Goal: Task Accomplishment & Management: Use online tool/utility

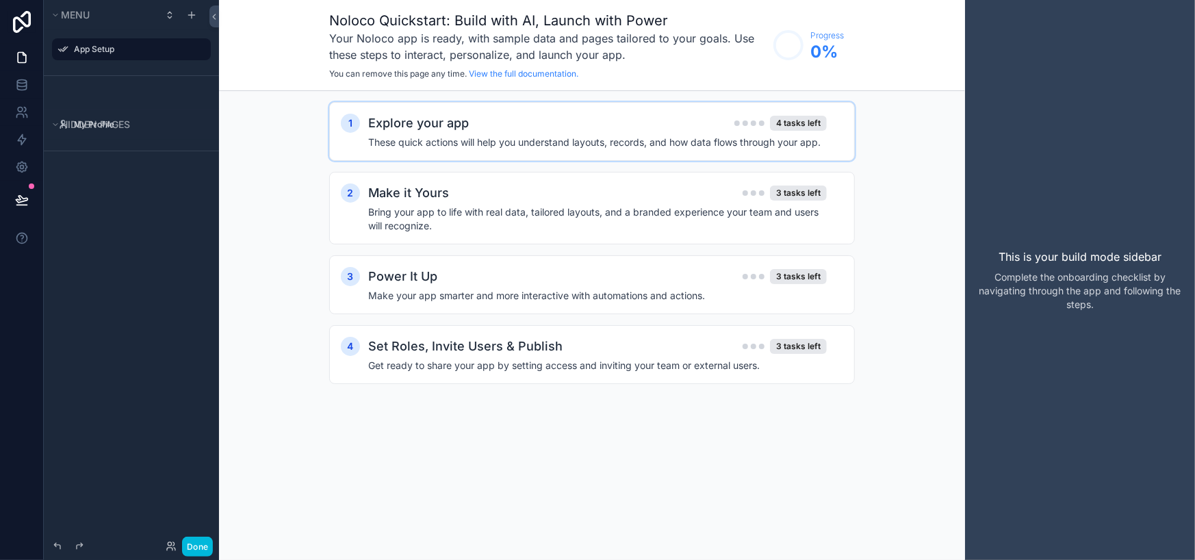
click at [580, 147] on h4 "These quick actions will help you understand layouts, records, and how data flo…" at bounding box center [597, 143] width 459 height 14
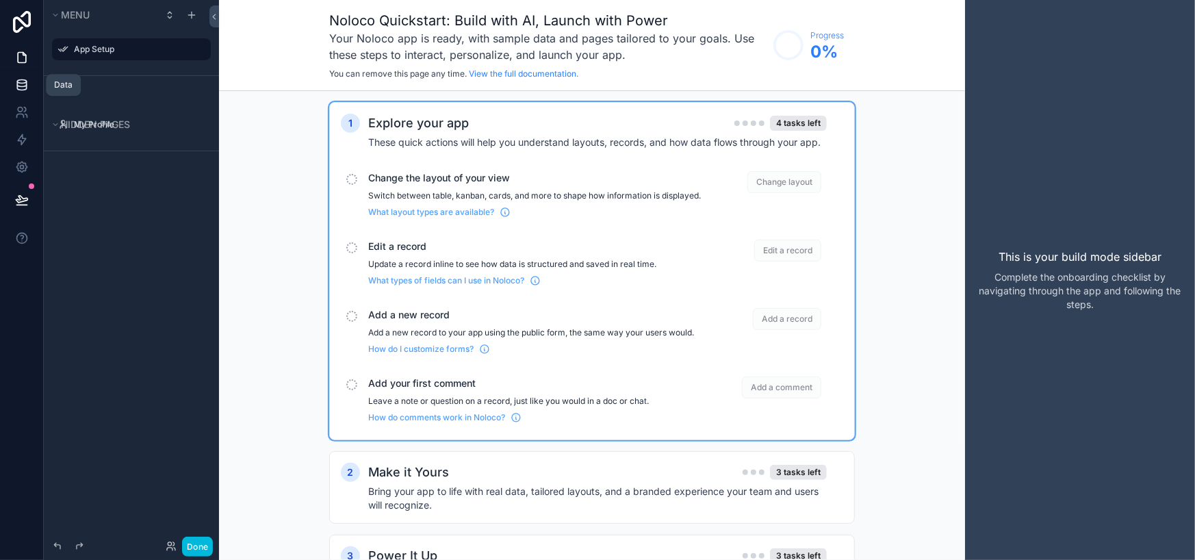
click at [13, 81] on link at bounding box center [21, 84] width 43 height 27
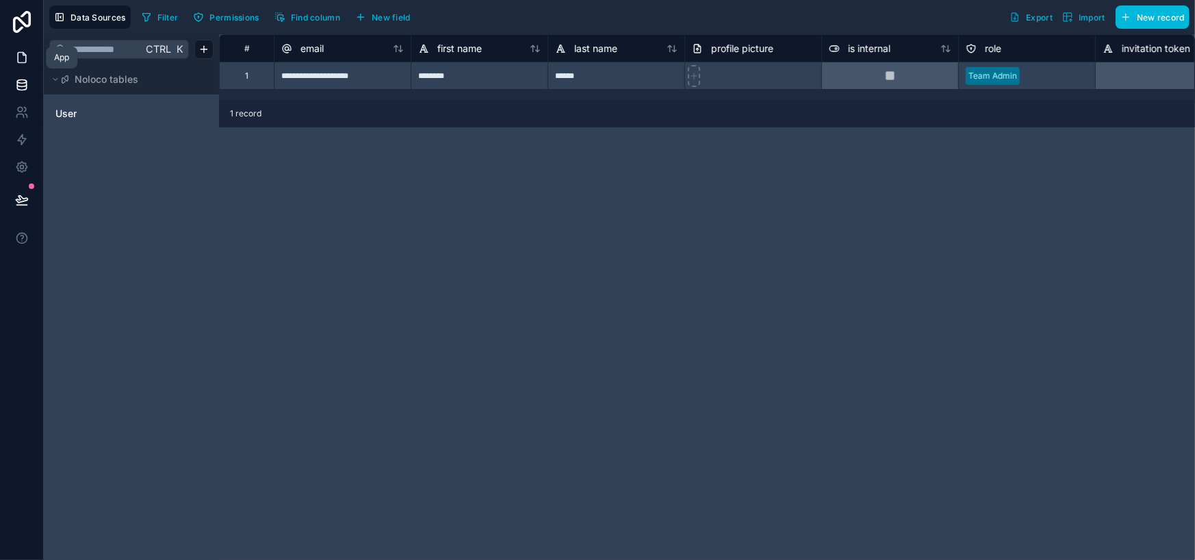
click at [14, 67] on link at bounding box center [21, 57] width 43 height 27
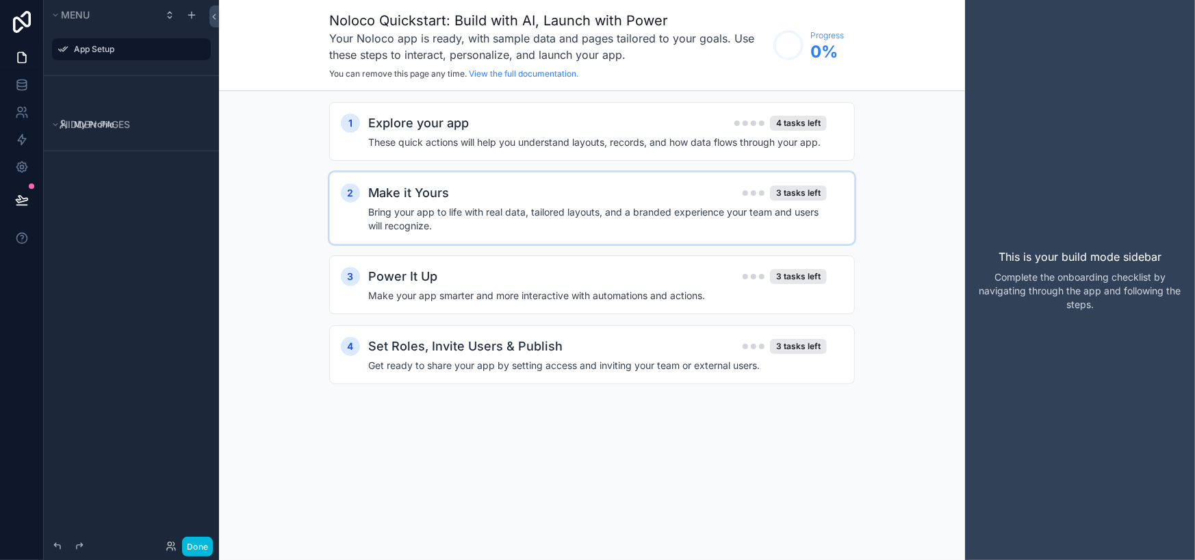
click at [388, 185] on h2 "Make it Yours" at bounding box center [408, 192] width 81 height 19
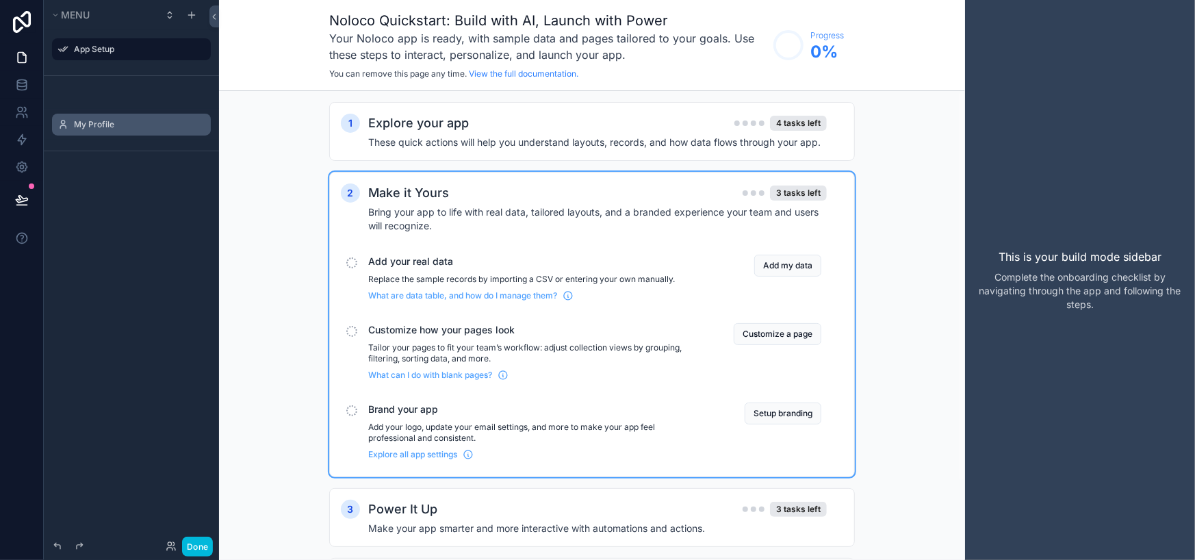
click at [97, 125] on label "My Profile" at bounding box center [138, 124] width 129 height 11
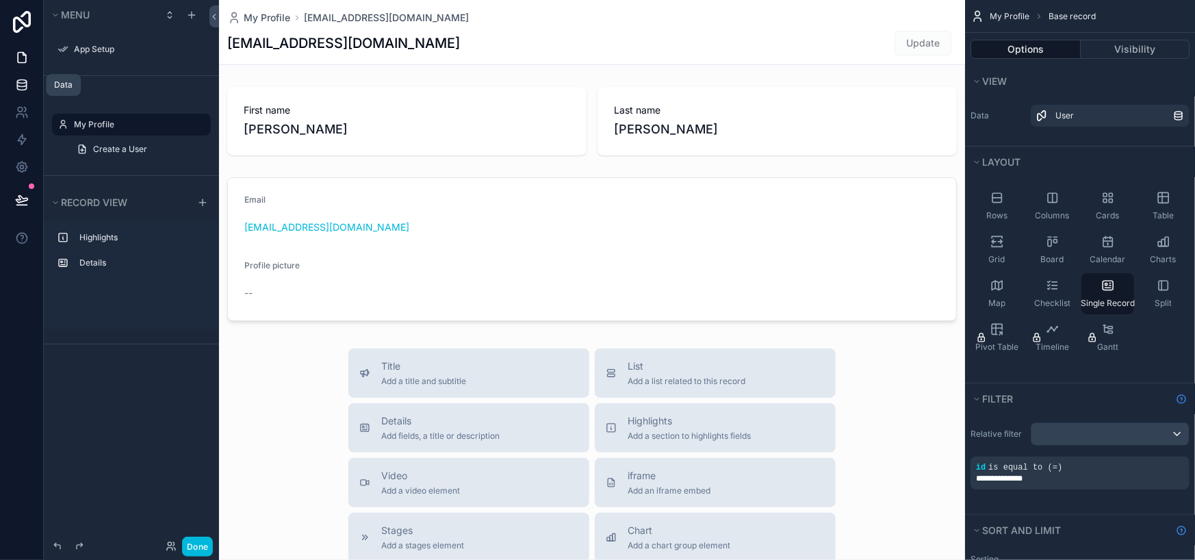
click at [30, 76] on link at bounding box center [21, 84] width 43 height 27
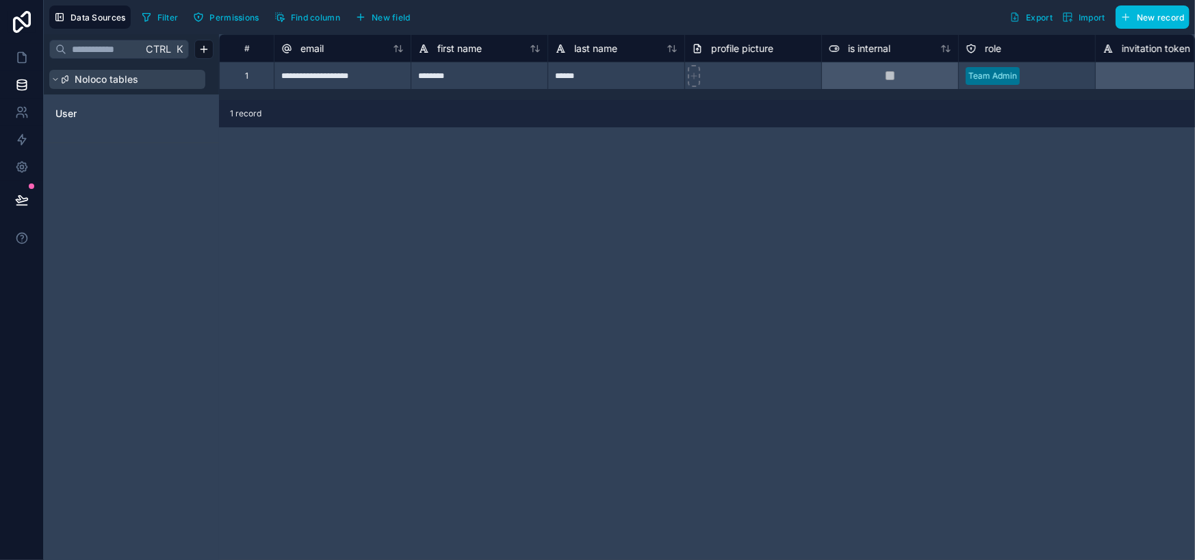
click at [82, 73] on span "Noloco tables" at bounding box center [107, 80] width 64 height 14
click at [1095, 20] on span "Import" at bounding box center [1092, 17] width 27 height 10
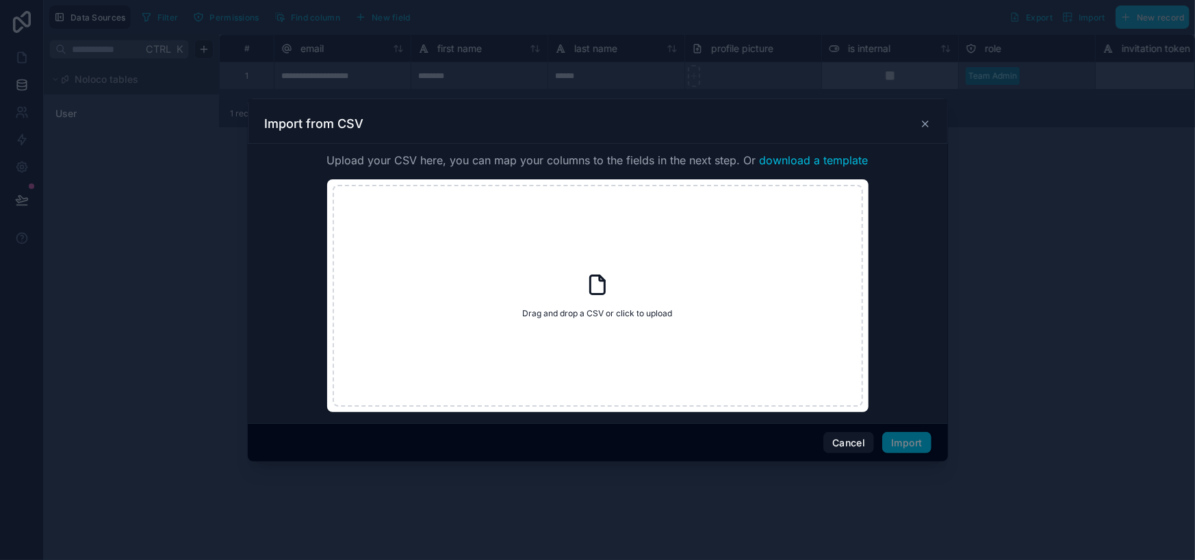
click at [558, 281] on div "Drag and drop a CSV or click to upload Drag and drop a CSV or click to upload" at bounding box center [598, 296] width 530 height 222
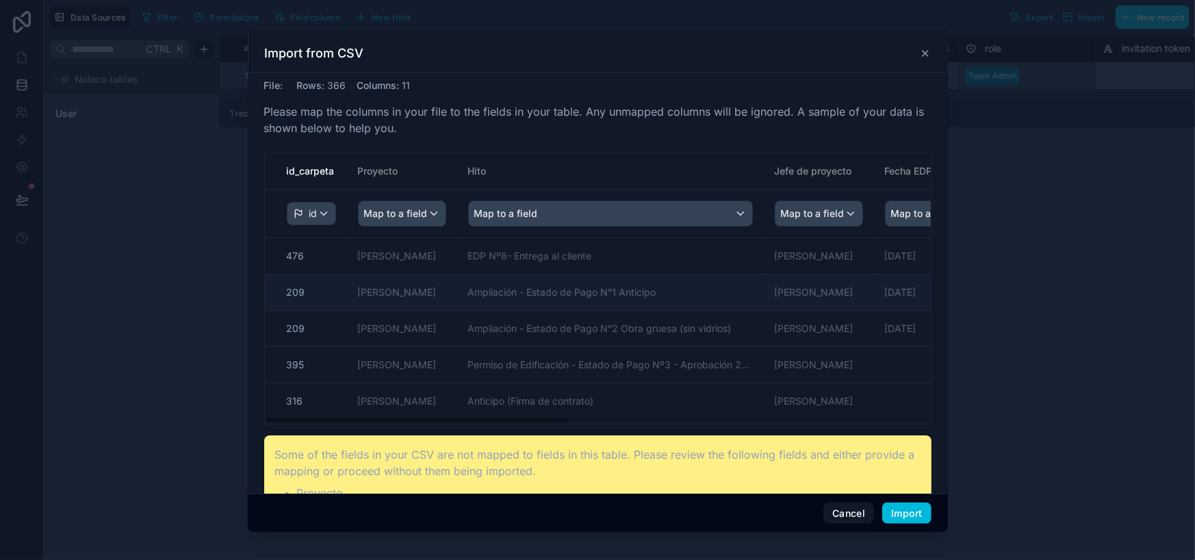
click at [507, 280] on td "Ampliación - Estado de Pago N°1 Anticipo" at bounding box center [610, 292] width 307 height 36
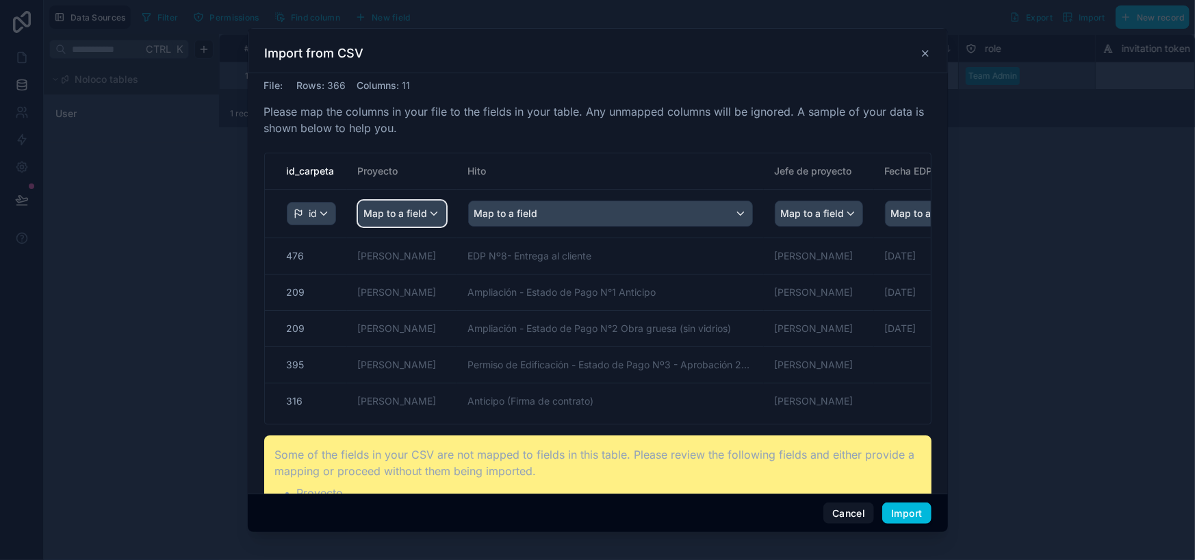
click at [388, 205] on span "Map to a field" at bounding box center [396, 213] width 64 height 25
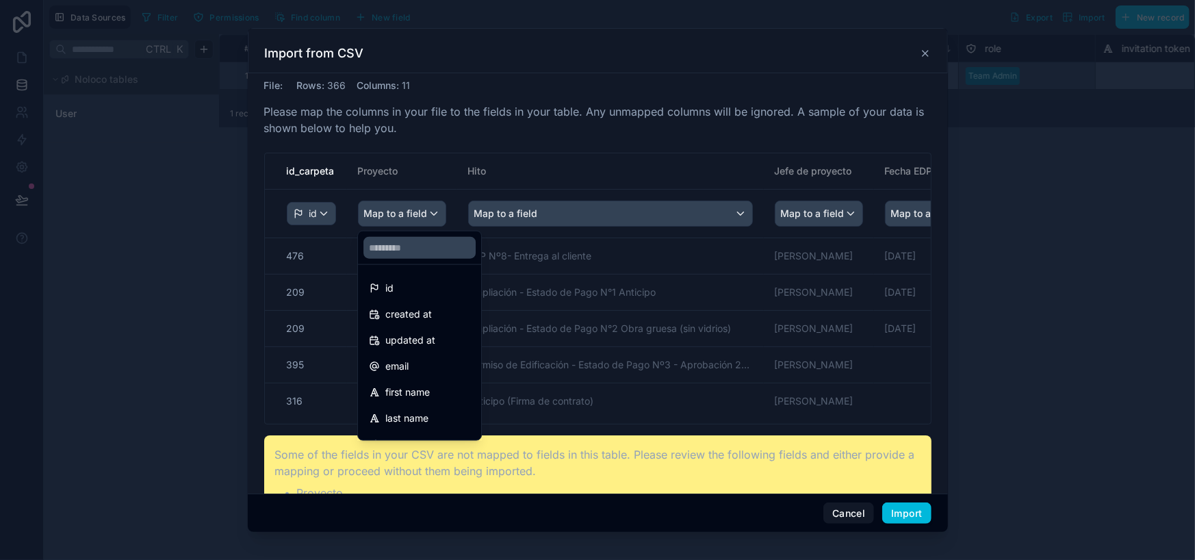
click at [125, 246] on div "scrollable content" at bounding box center [597, 280] width 1195 height 560
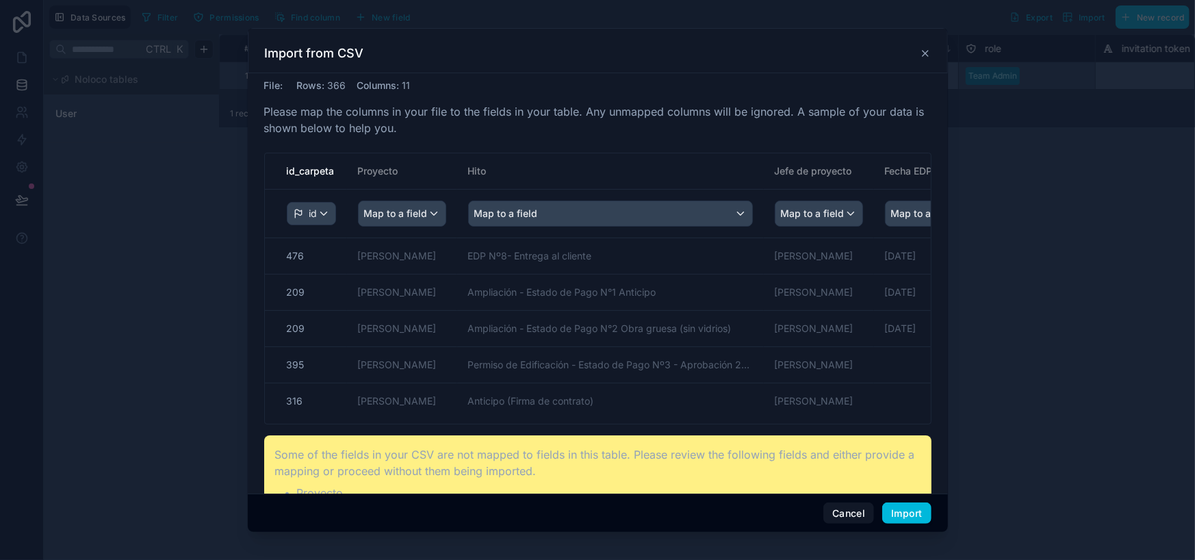
click at [125, 246] on div at bounding box center [597, 280] width 1195 height 560
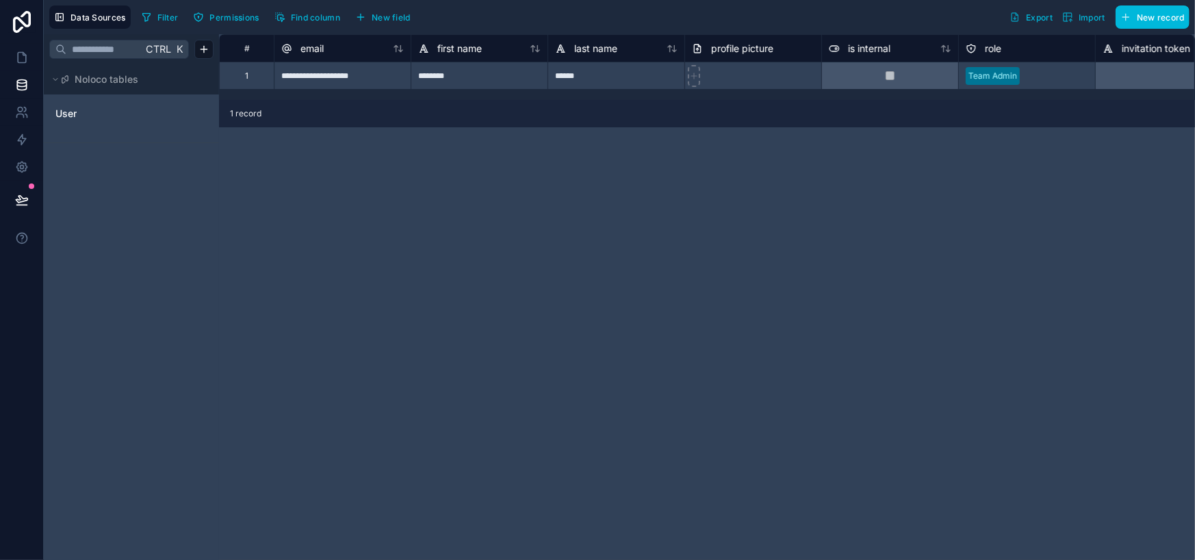
click at [1081, 12] on span "Import" at bounding box center [1092, 17] width 27 height 10
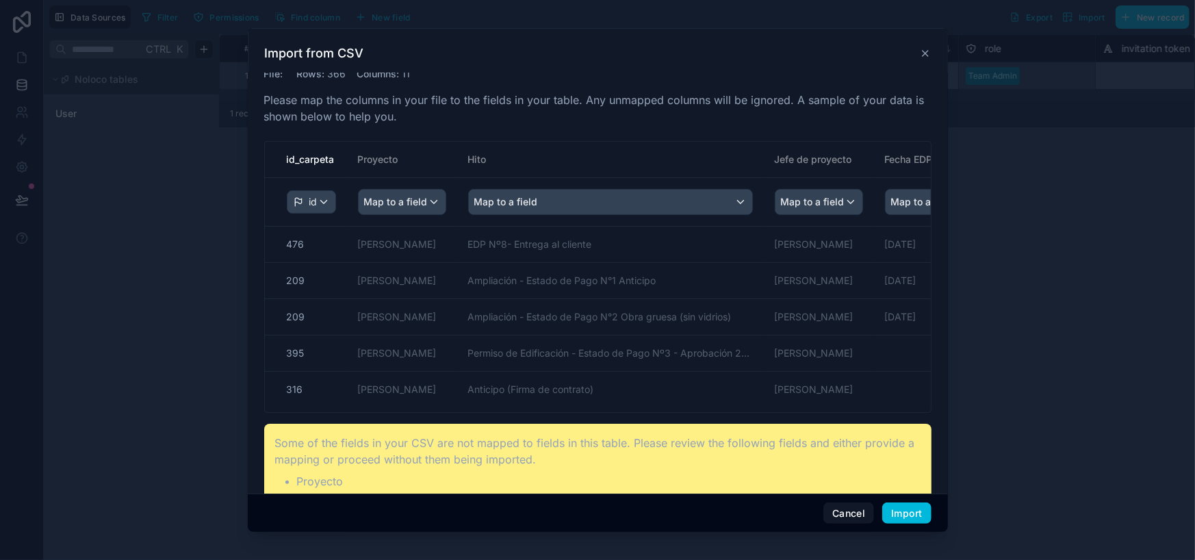
scroll to position [12, 0]
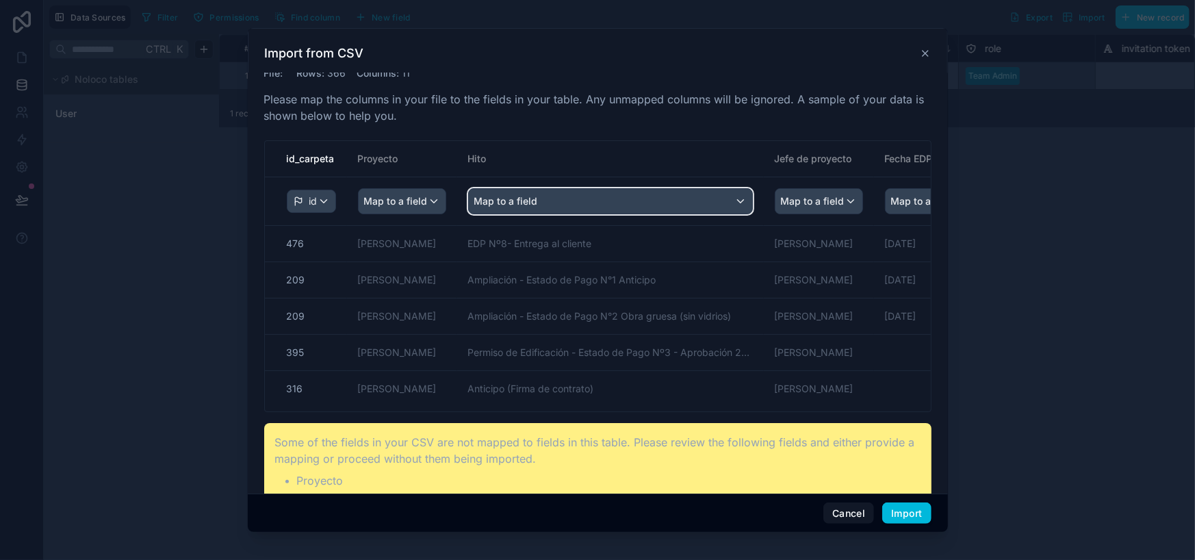
click at [666, 197] on div "Map to a field" at bounding box center [610, 201] width 283 height 25
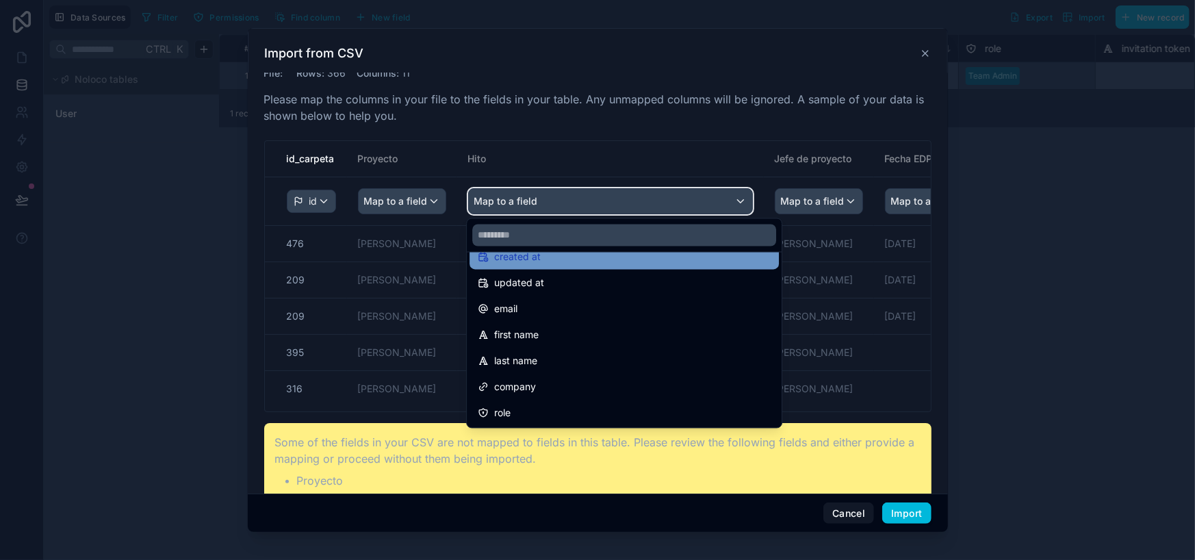
scroll to position [0, 0]
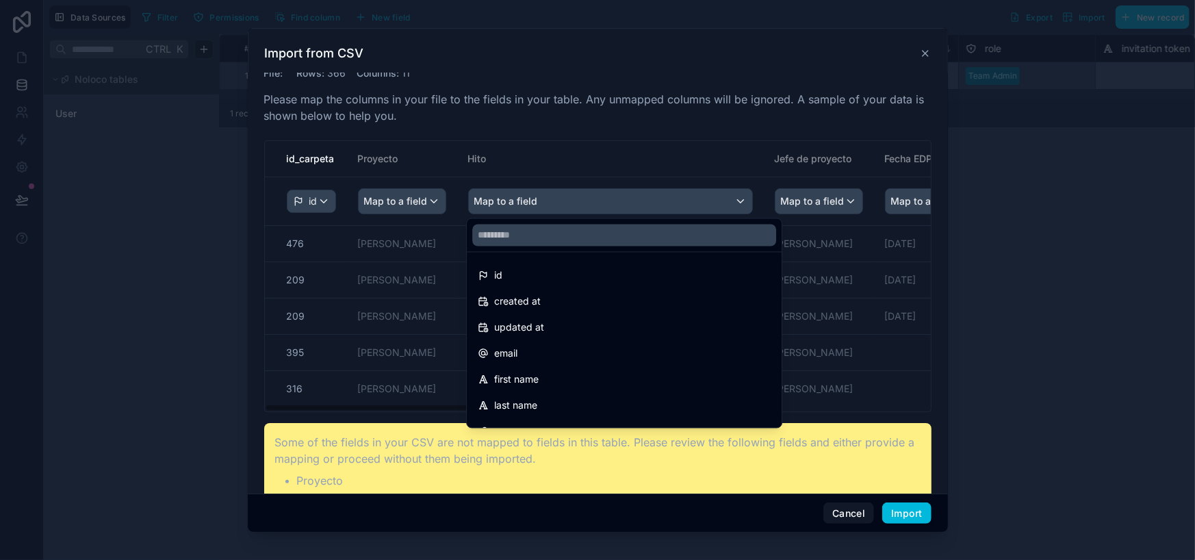
click at [866, 519] on div "scrollable content" at bounding box center [597, 280] width 1195 height 560
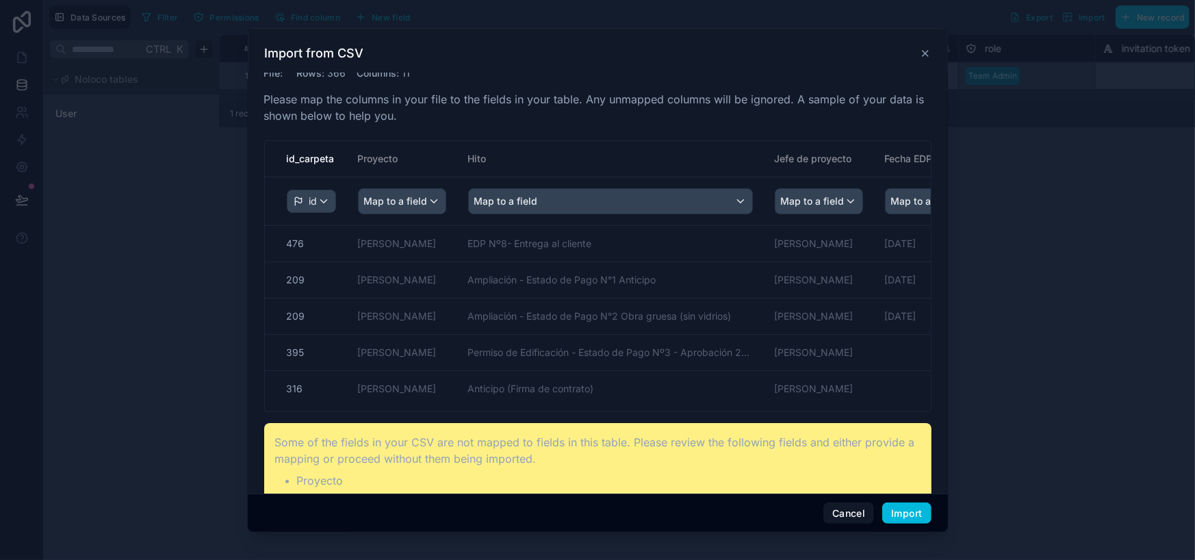
click at [866, 519] on button "Cancel" at bounding box center [848, 513] width 51 height 22
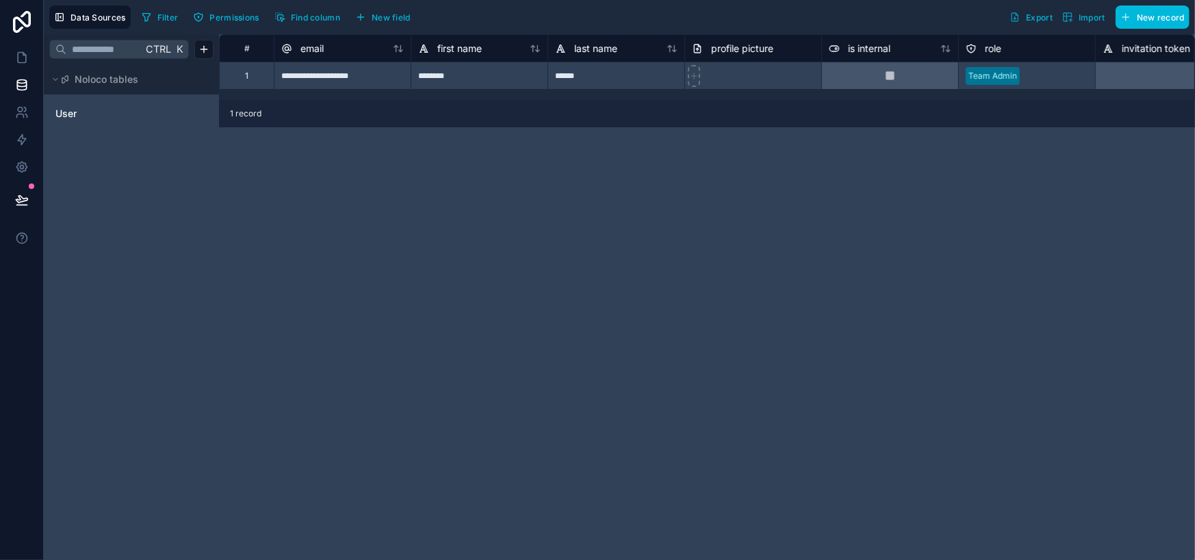
click at [1094, 21] on span "Import" at bounding box center [1092, 17] width 27 height 10
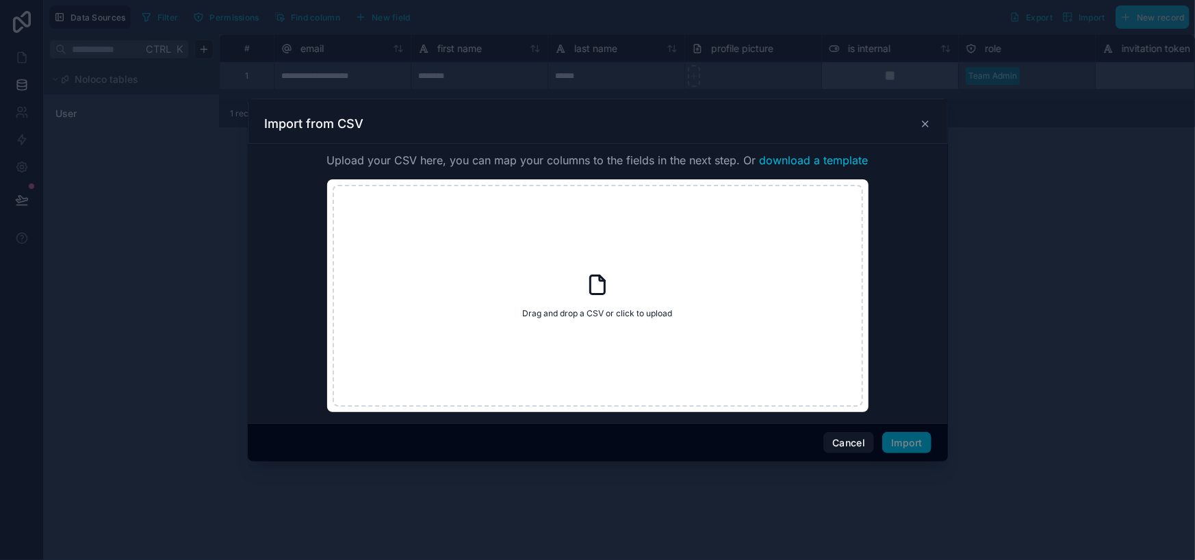
click at [1069, 103] on div at bounding box center [597, 280] width 1195 height 560
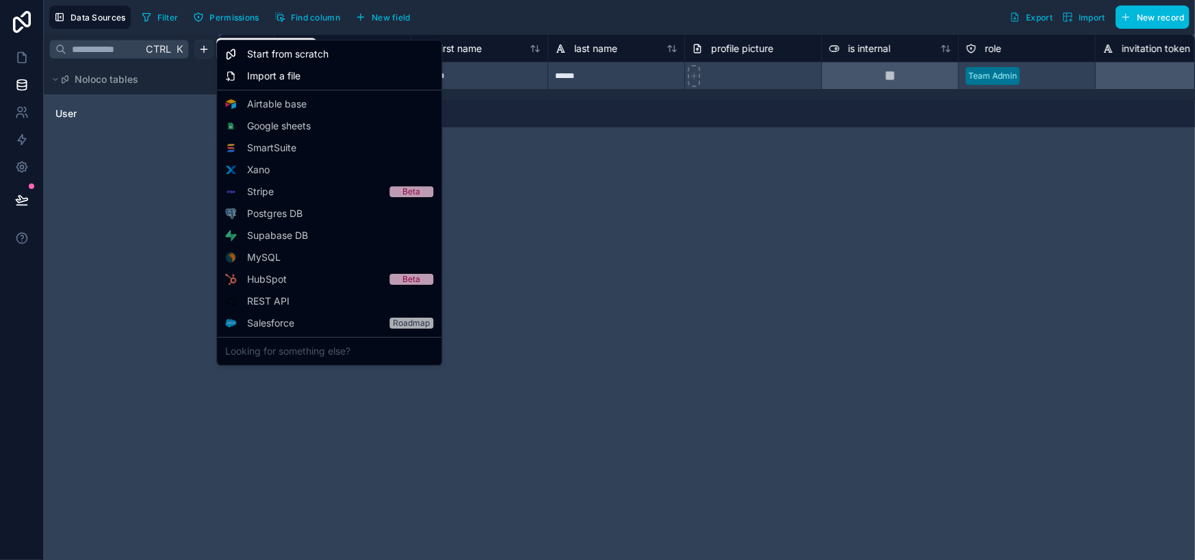
click at [205, 47] on html "**********" at bounding box center [597, 280] width 1195 height 560
click at [0, 0] on span "Starter" at bounding box center [0, 0] width 0 height 0
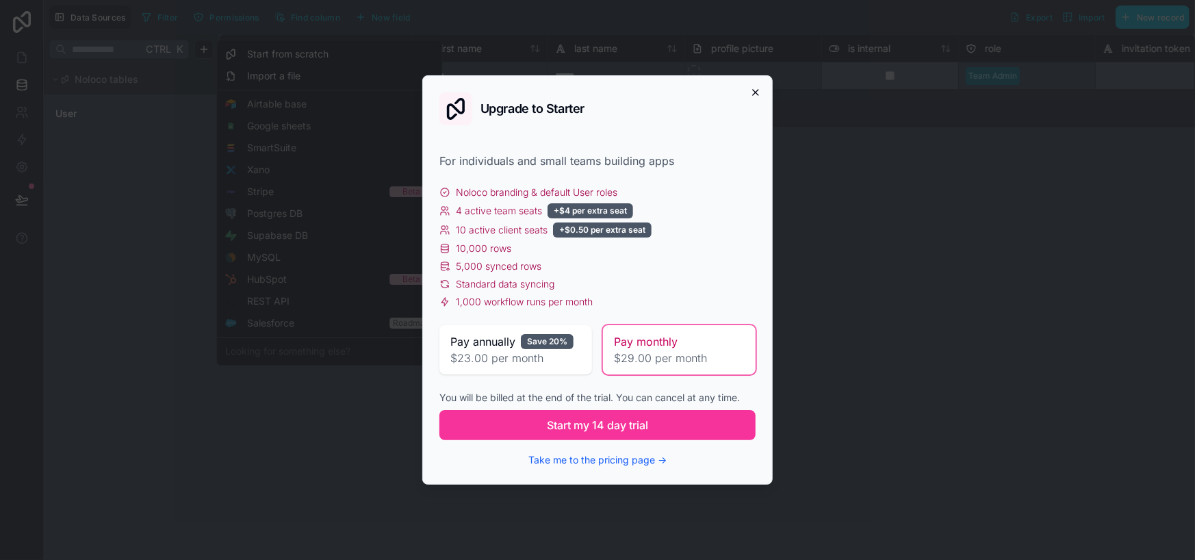
click at [755, 88] on icon "button" at bounding box center [755, 92] width 11 height 11
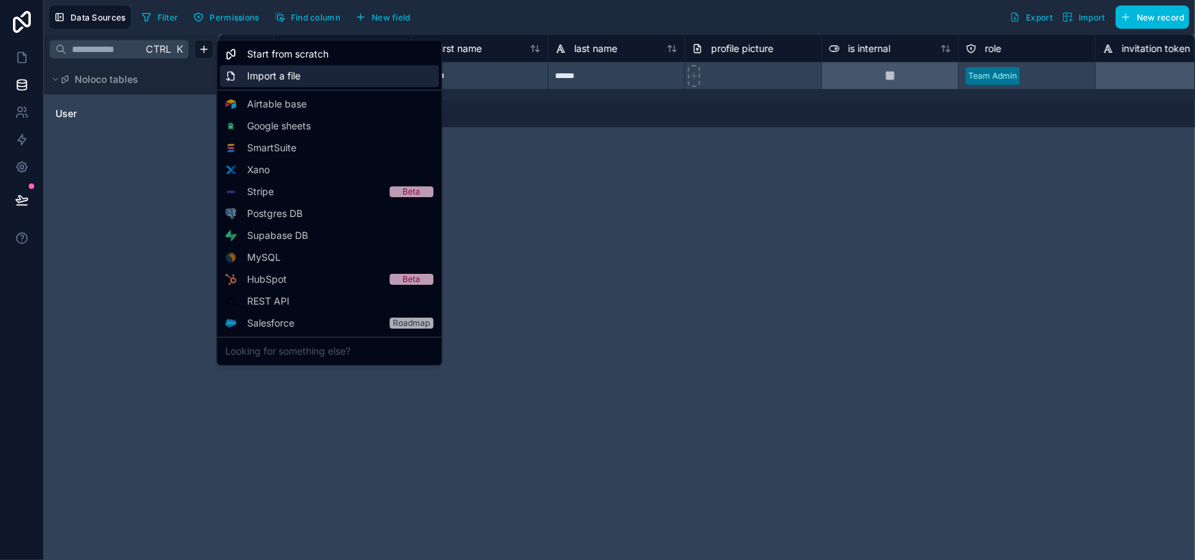
click at [344, 71] on div "Import a file" at bounding box center [329, 76] width 219 height 22
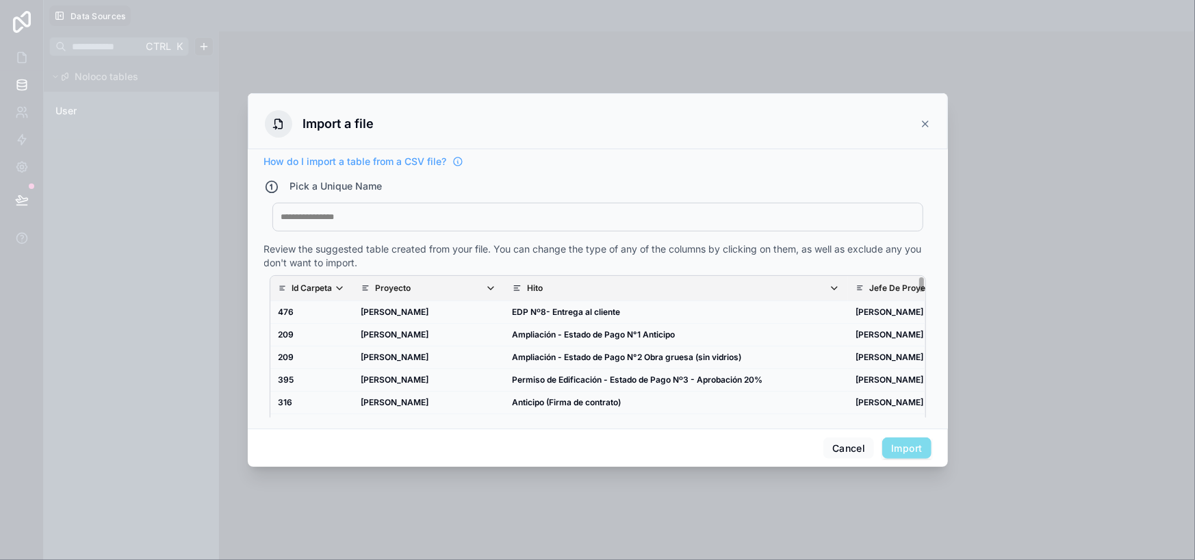
click at [608, 220] on div at bounding box center [597, 216] width 633 height 11
click at [904, 441] on button "Import" at bounding box center [906, 448] width 49 height 22
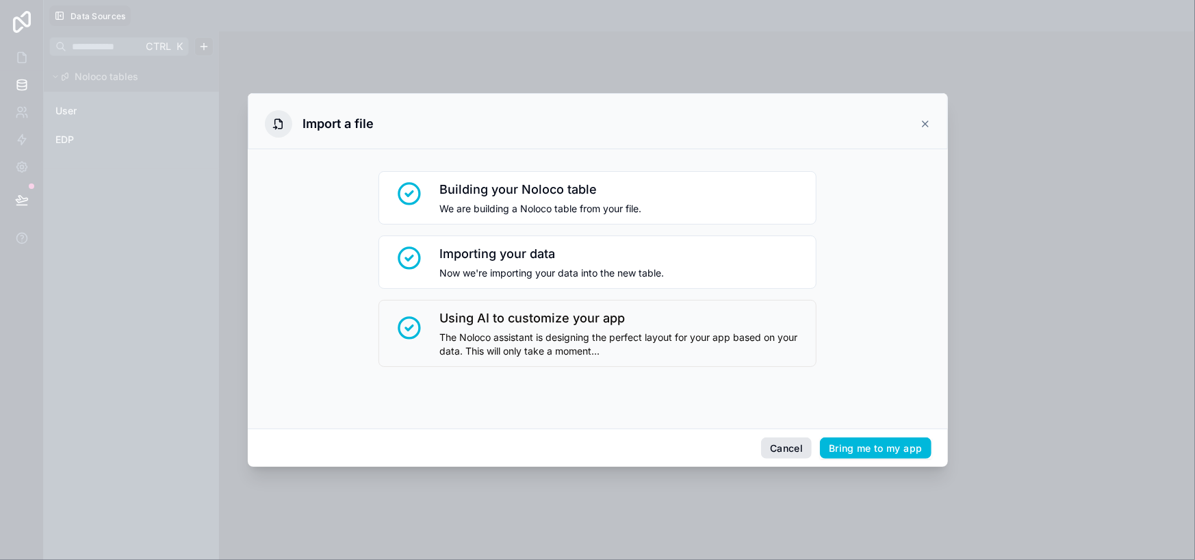
click at [834, 447] on button "Bring me to my app" at bounding box center [875, 448] width 111 height 22
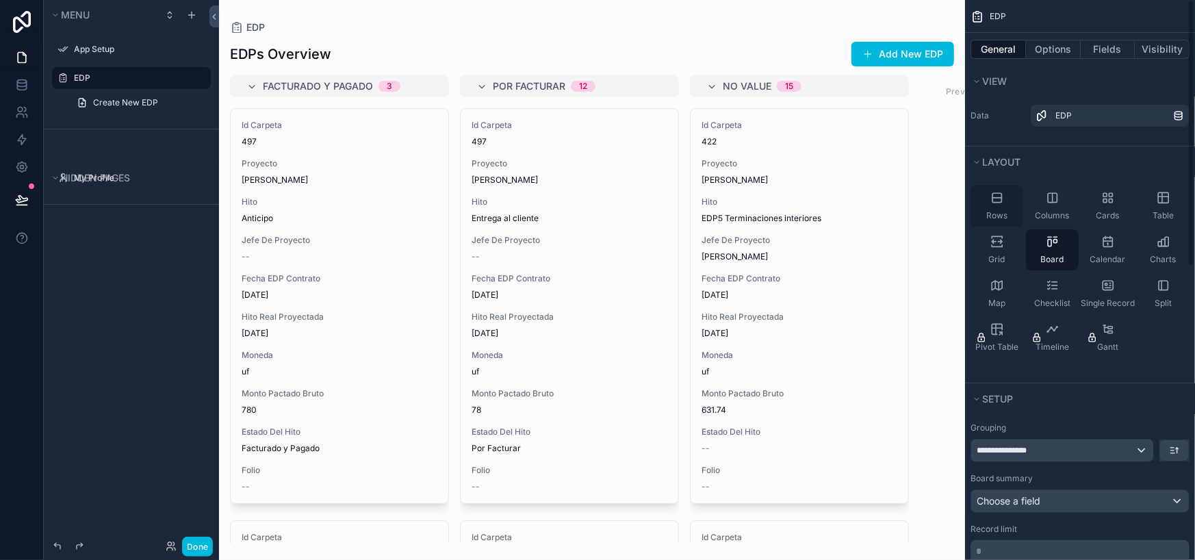
click at [997, 216] on span "Rows" at bounding box center [996, 215] width 21 height 11
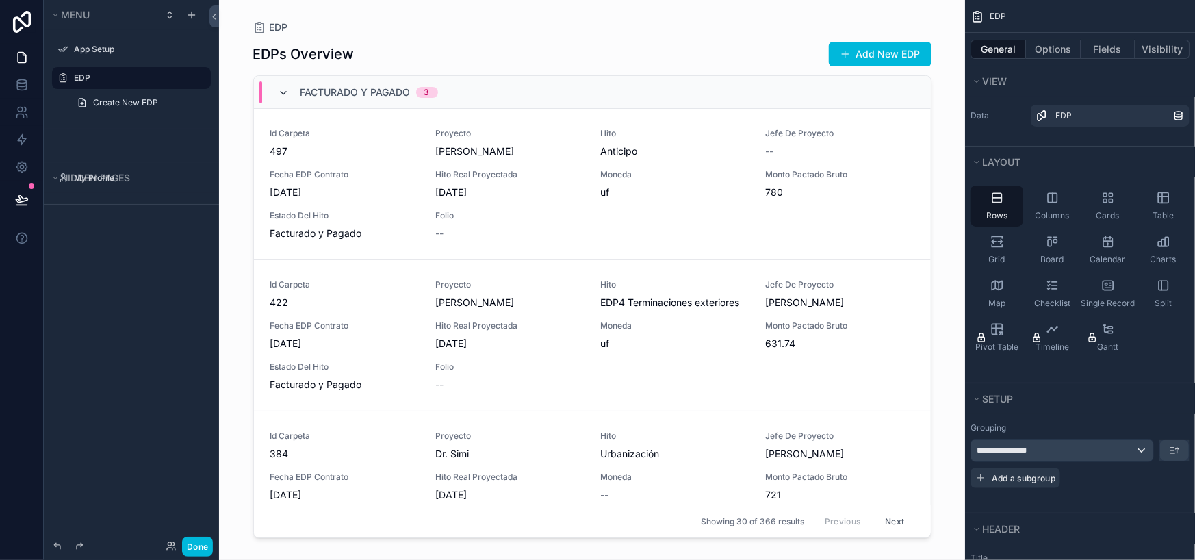
click at [281, 90] on icon "scrollable content" at bounding box center [284, 93] width 11 height 11
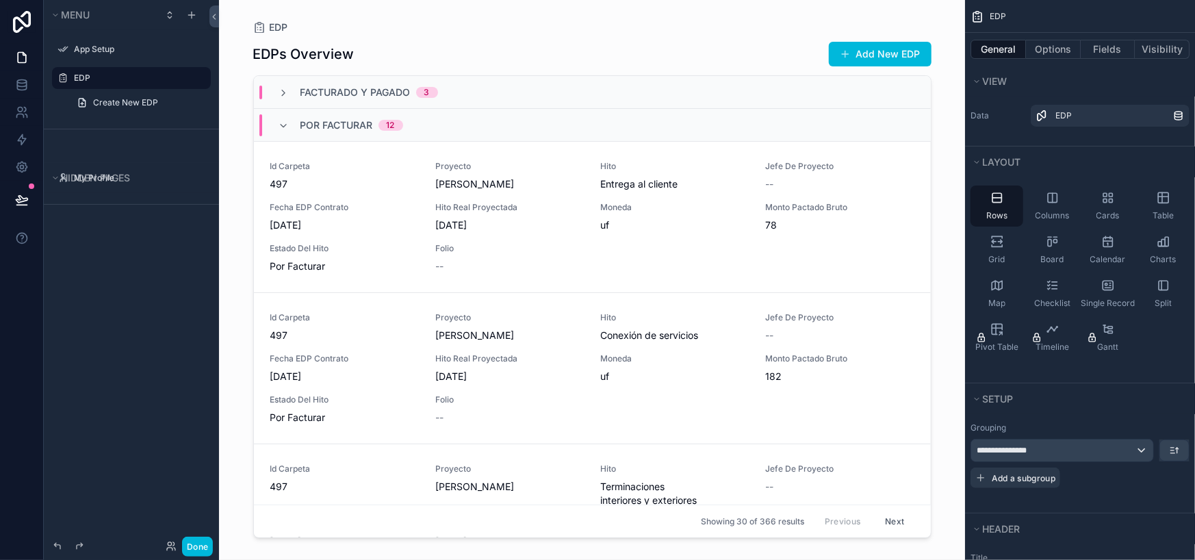
click at [276, 125] on div "Por Facturar 12" at bounding box center [340, 125] width 157 height 22
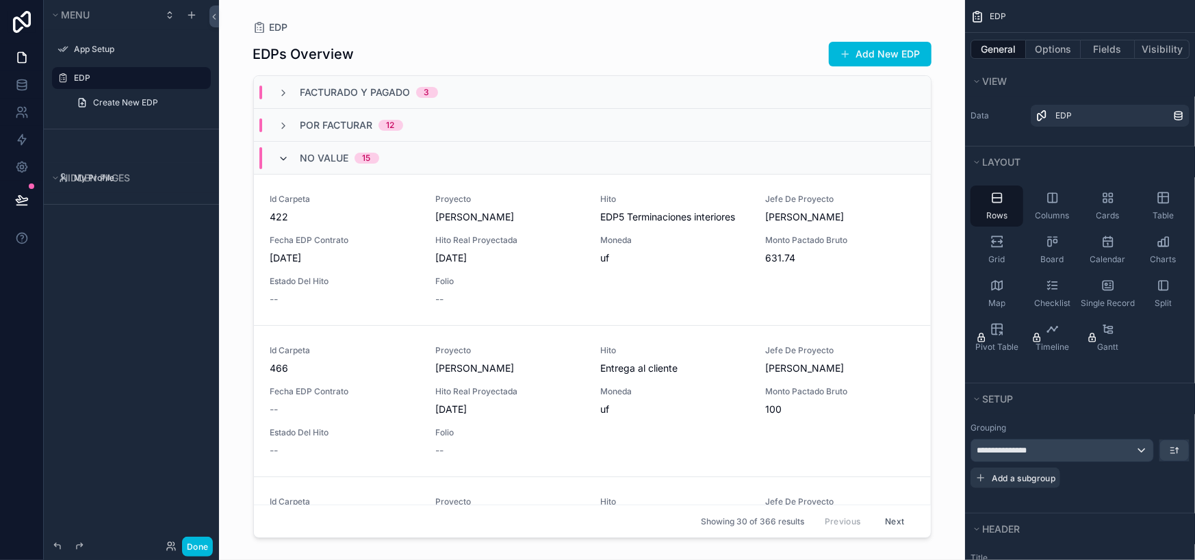
click at [287, 155] on icon "scrollable content" at bounding box center [284, 158] width 11 height 11
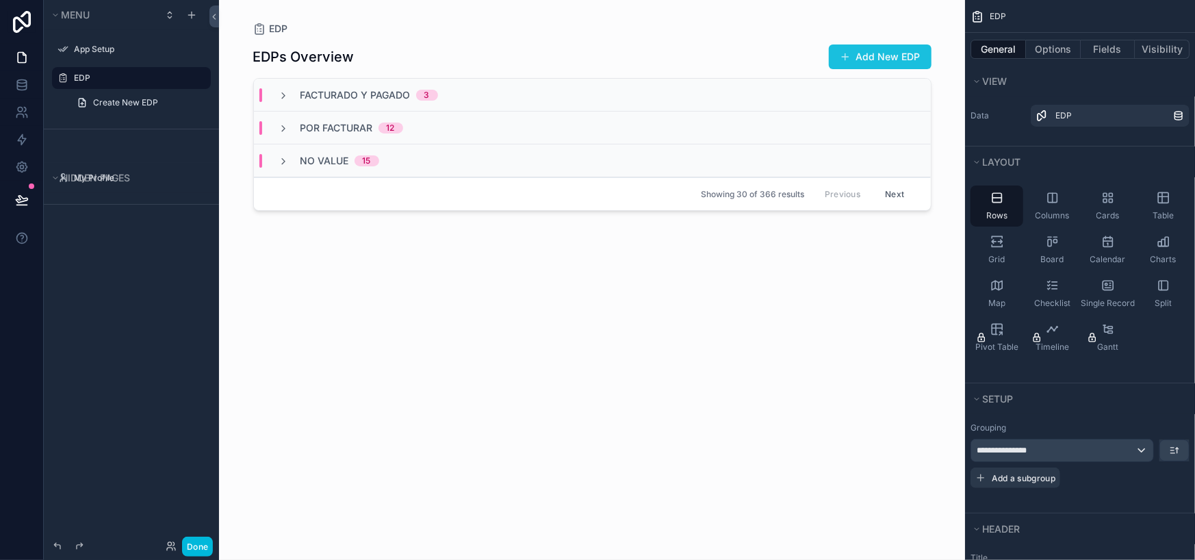
click at [873, 54] on button "Add New EDP" at bounding box center [880, 56] width 103 height 25
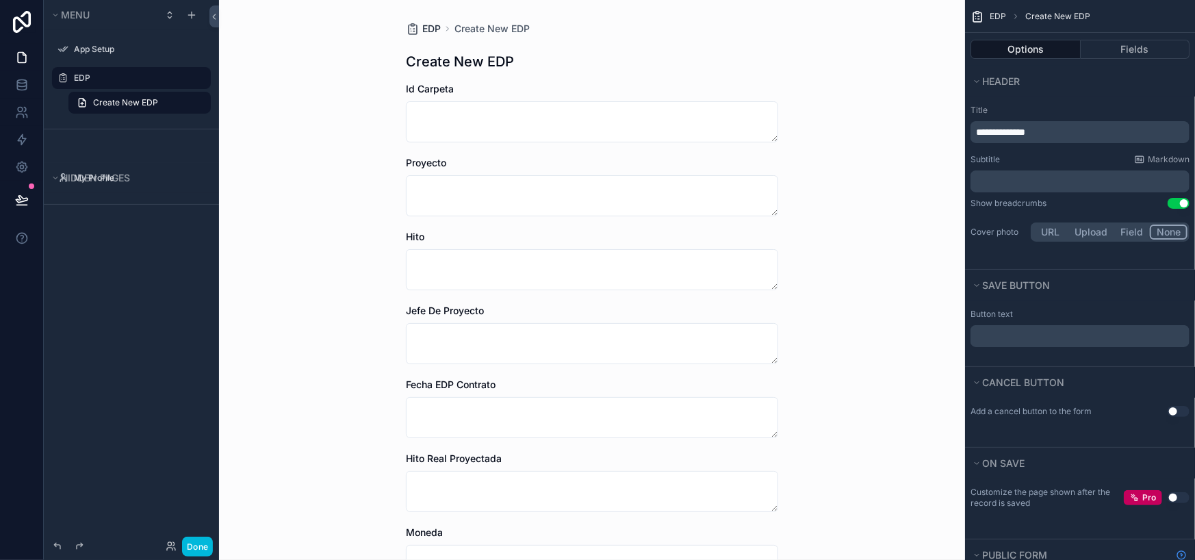
click at [428, 29] on span "EDP" at bounding box center [431, 29] width 18 height 14
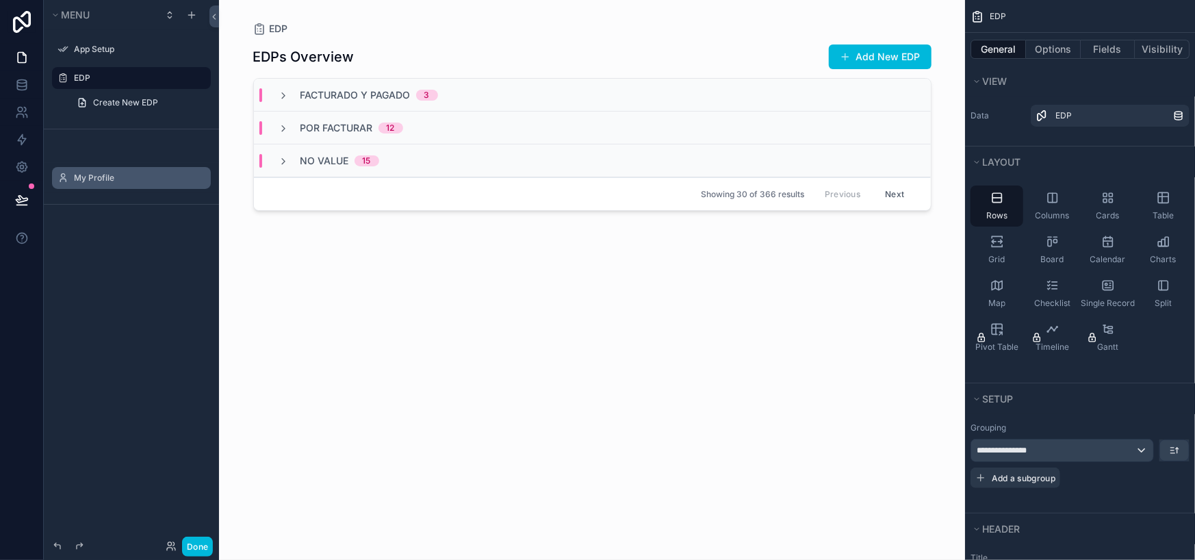
click at [130, 183] on div "My Profile" at bounding box center [141, 177] width 134 height 11
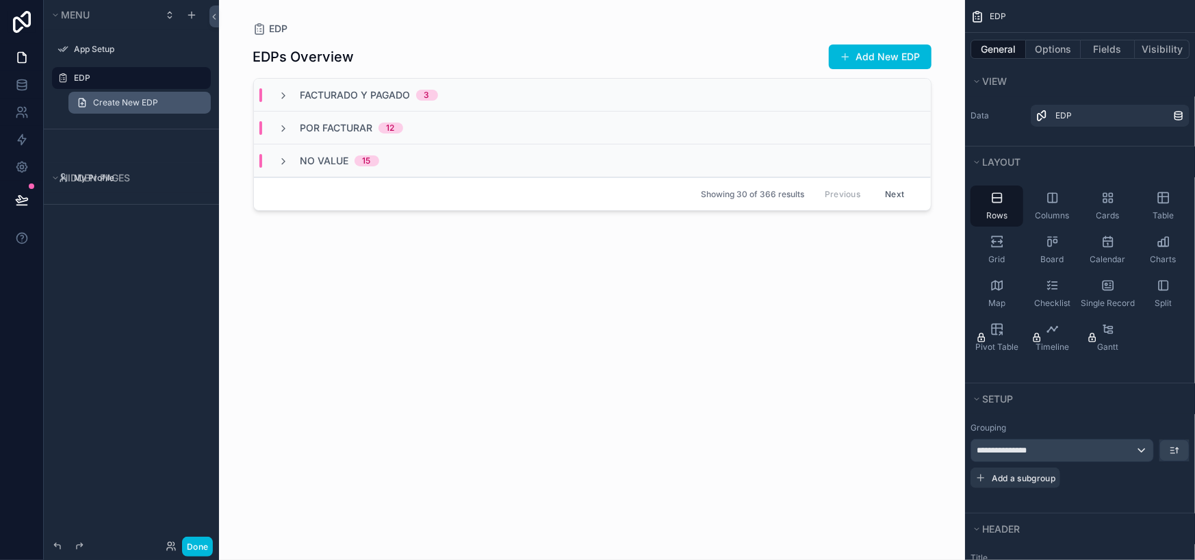
click at [125, 100] on span "Create New EDP" at bounding box center [125, 102] width 65 height 11
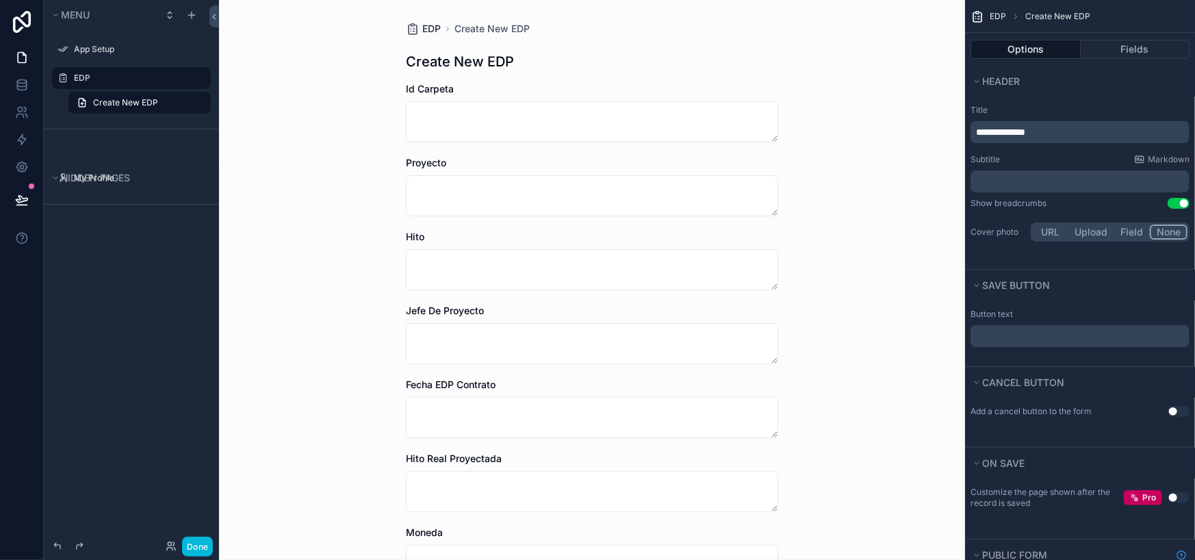
click at [428, 23] on span "EDP" at bounding box center [431, 29] width 18 height 14
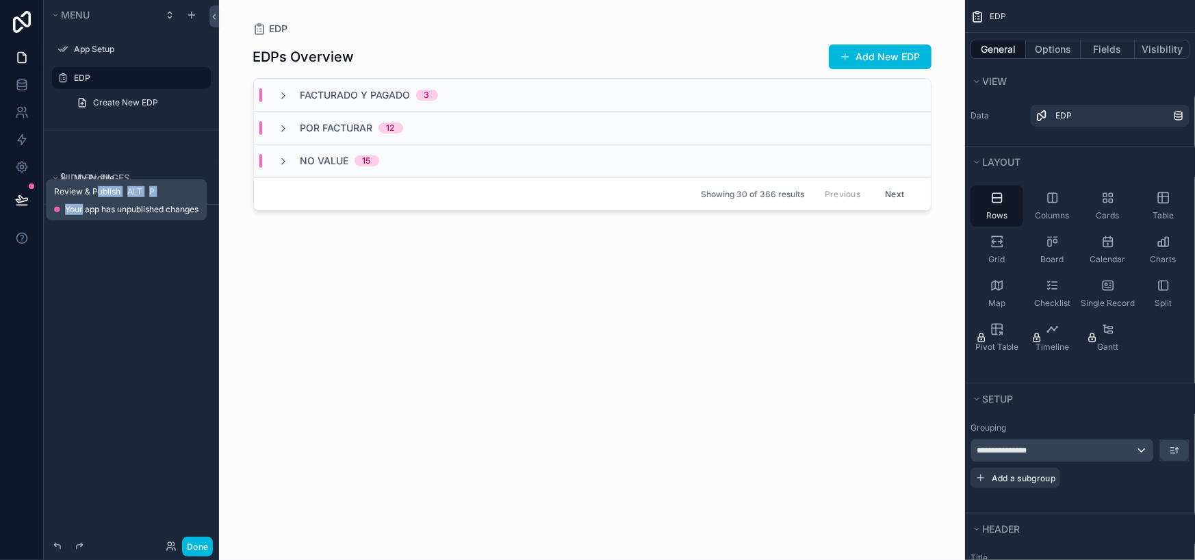
drag, startPoint x: 83, startPoint y: 207, endPoint x: 94, endPoint y: 194, distance: 17.4
click at [94, 194] on div "Review & Publish Alt P Your app has unpublished changes" at bounding box center [126, 200] width 144 height 30
click at [94, 194] on span "Review & Publish" at bounding box center [87, 191] width 66 height 11
click at [26, 203] on icon at bounding box center [22, 200] width 14 height 14
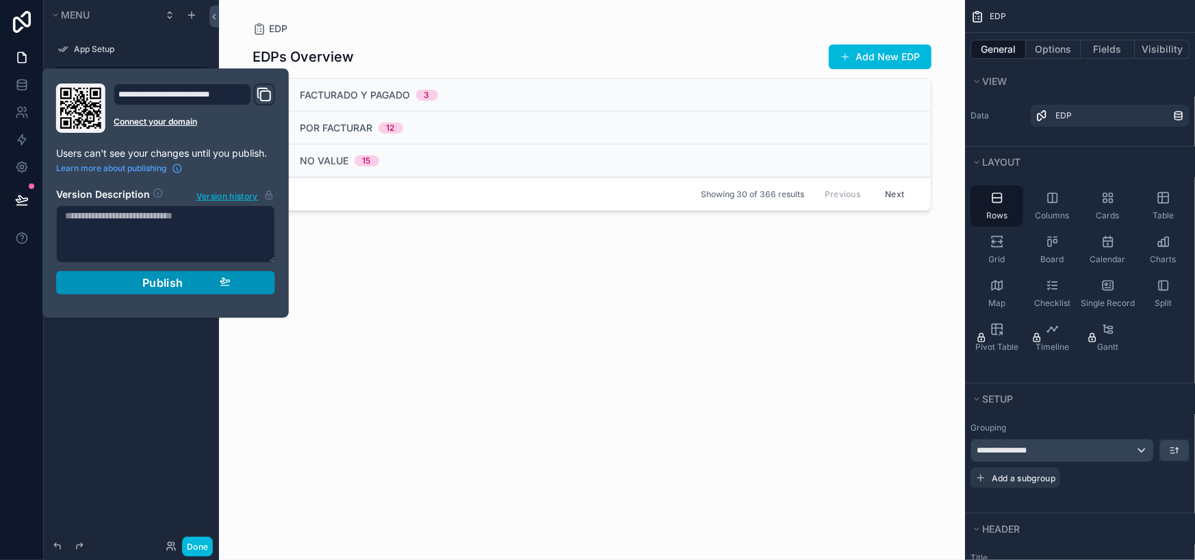
click at [140, 285] on div "Publish" at bounding box center [166, 283] width 130 height 14
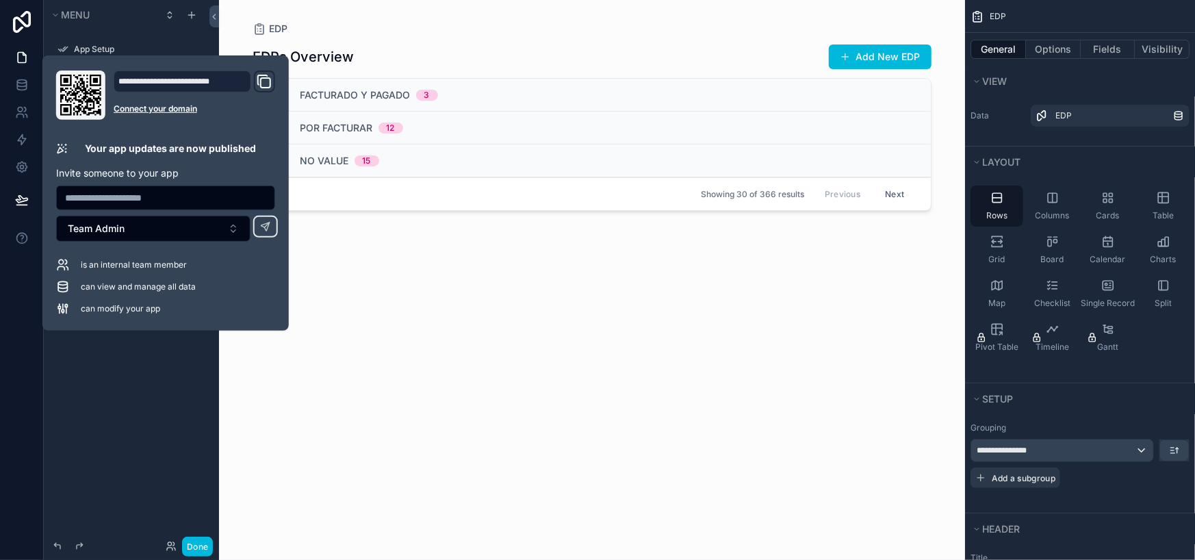
click at [272, 72] on button "Domain and Custom Link" at bounding box center [264, 81] width 16 height 19
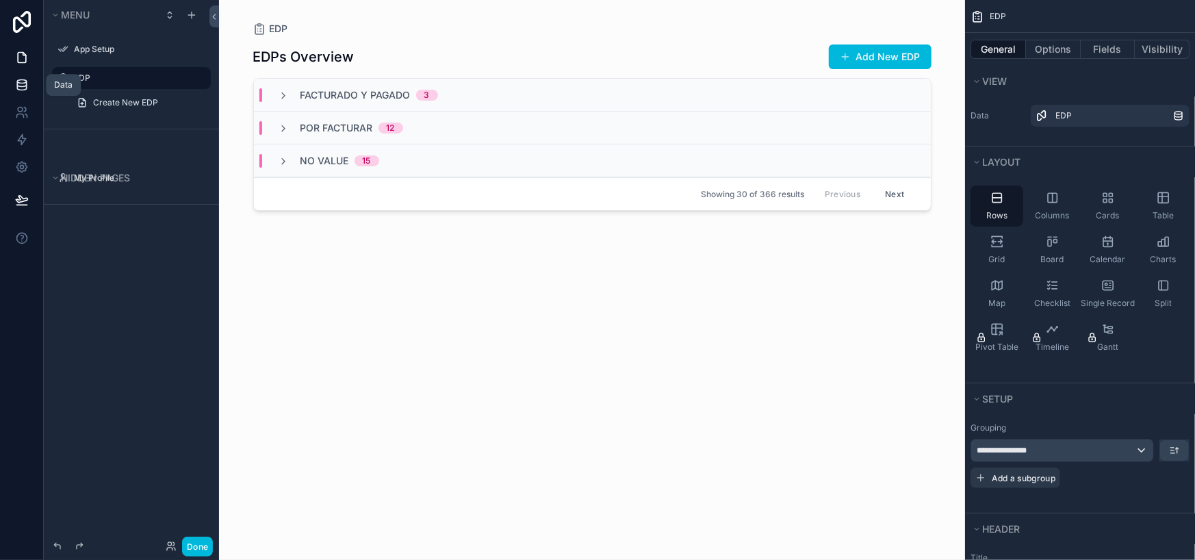
click at [29, 84] on link at bounding box center [21, 84] width 43 height 27
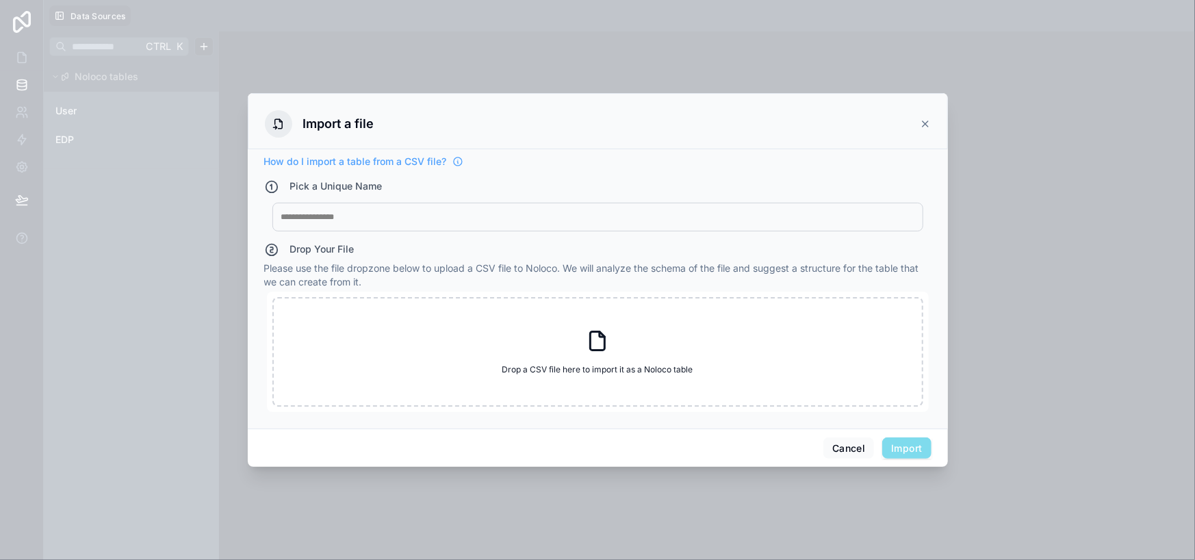
click at [383, 220] on div at bounding box center [597, 216] width 633 height 11
click at [164, 201] on div at bounding box center [597, 280] width 1195 height 560
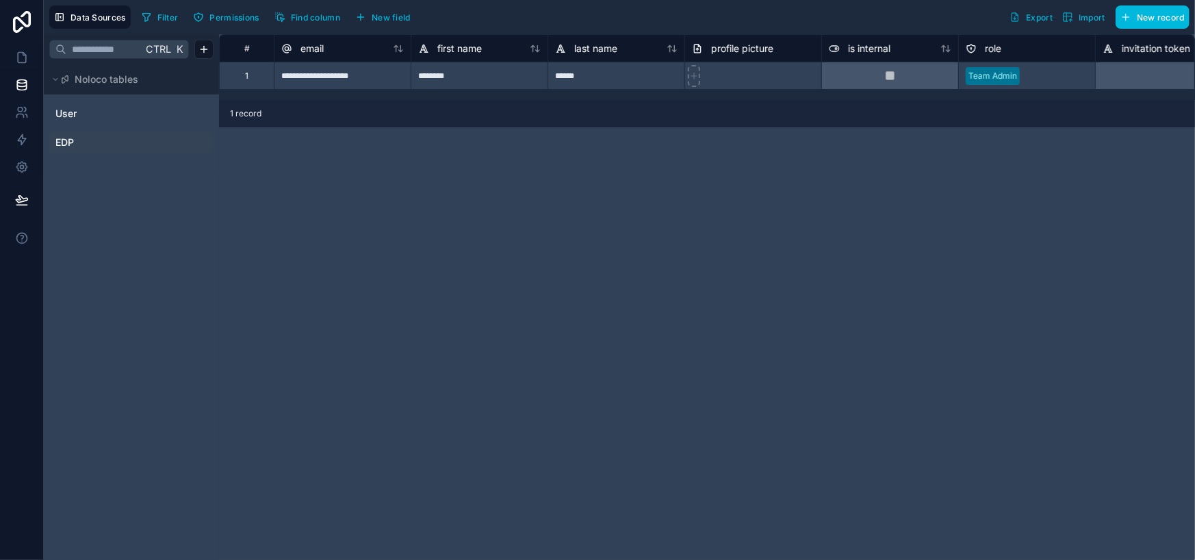
click at [68, 142] on span "EDP" at bounding box center [64, 143] width 18 height 14
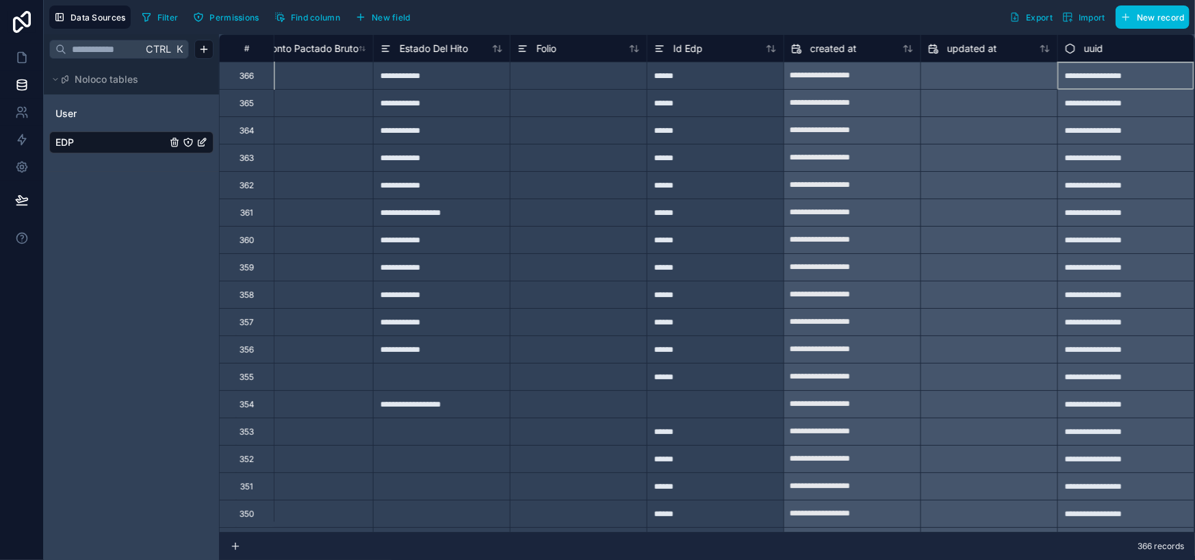
scroll to position [0, 1006]
click at [1105, 62] on div "**********" at bounding box center [1125, 75] width 137 height 27
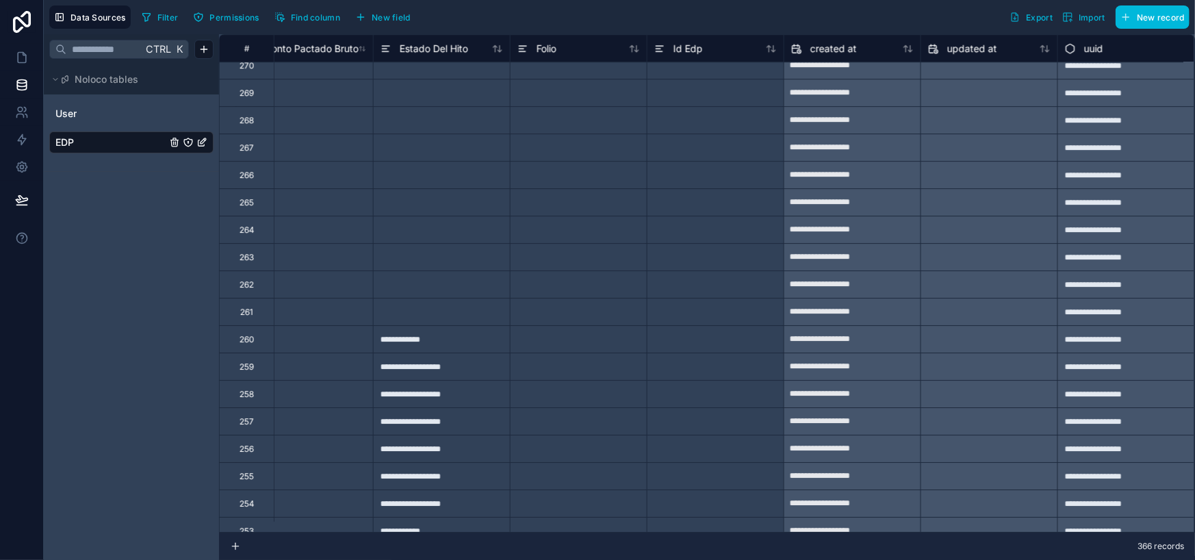
scroll to position [2638, 1003]
click at [21, 62] on icon at bounding box center [22, 58] width 8 height 10
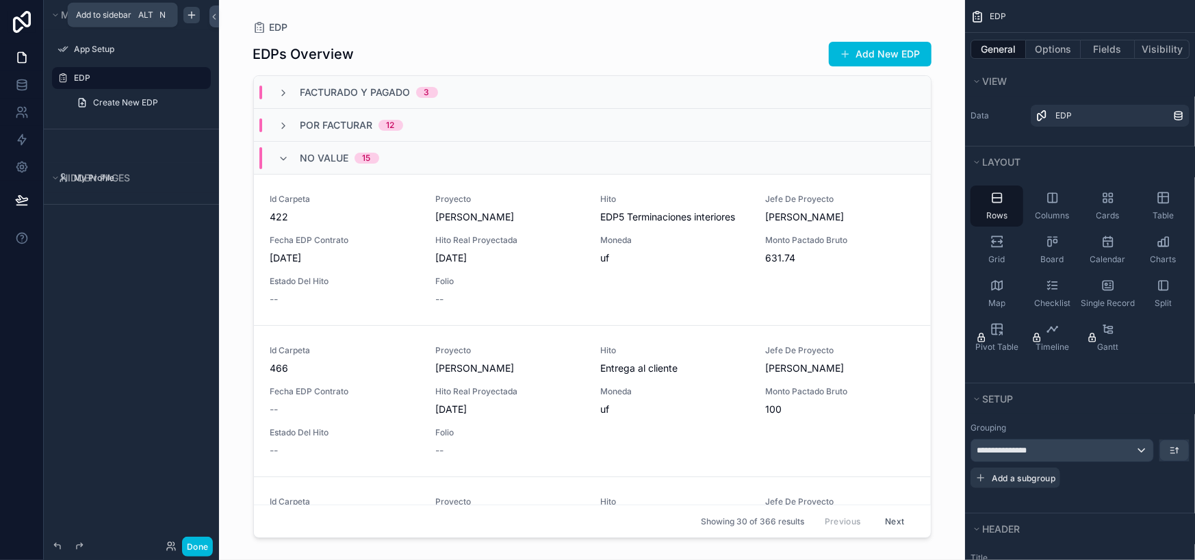
click at [192, 15] on icon "scrollable content" at bounding box center [191, 15] width 6 height 0
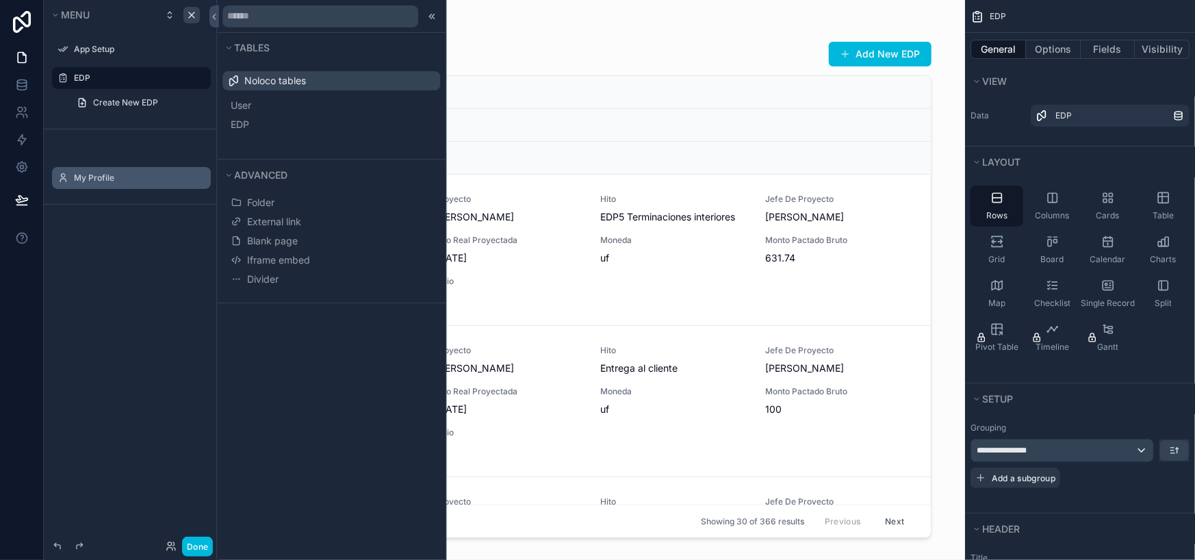
click at [97, 168] on div "My Profile" at bounding box center [131, 178] width 153 height 22
click at [0, 0] on icon "scrollable content" at bounding box center [0, 0] width 0 height 0
click at [187, 8] on div "scrollable content" at bounding box center [191, 15] width 16 height 16
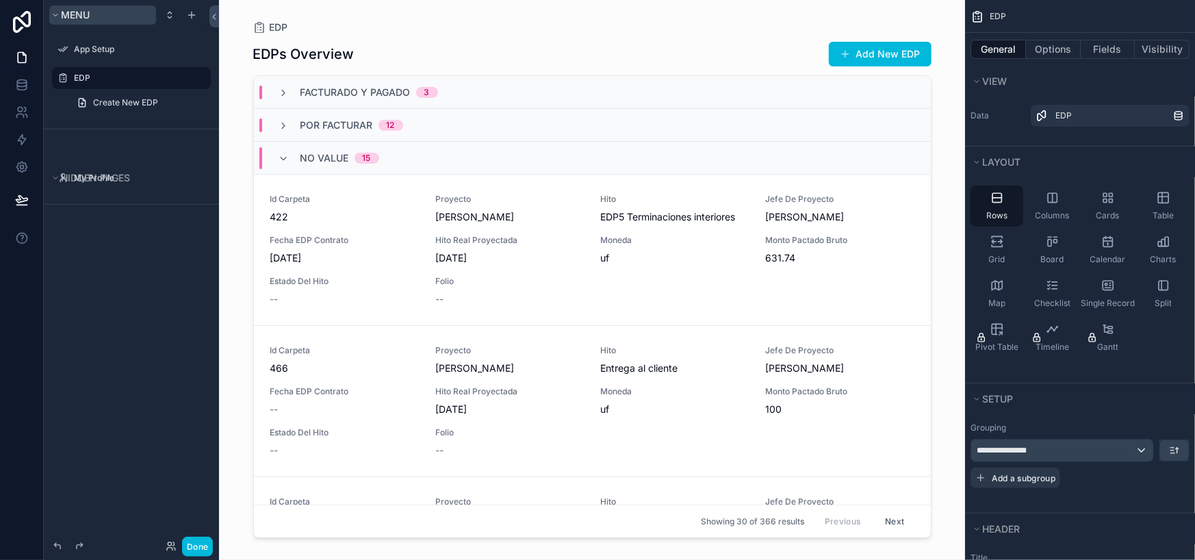
click at [87, 13] on span "Menu" at bounding box center [75, 15] width 29 height 12
click at [101, 178] on label "My Profile" at bounding box center [138, 177] width 129 height 11
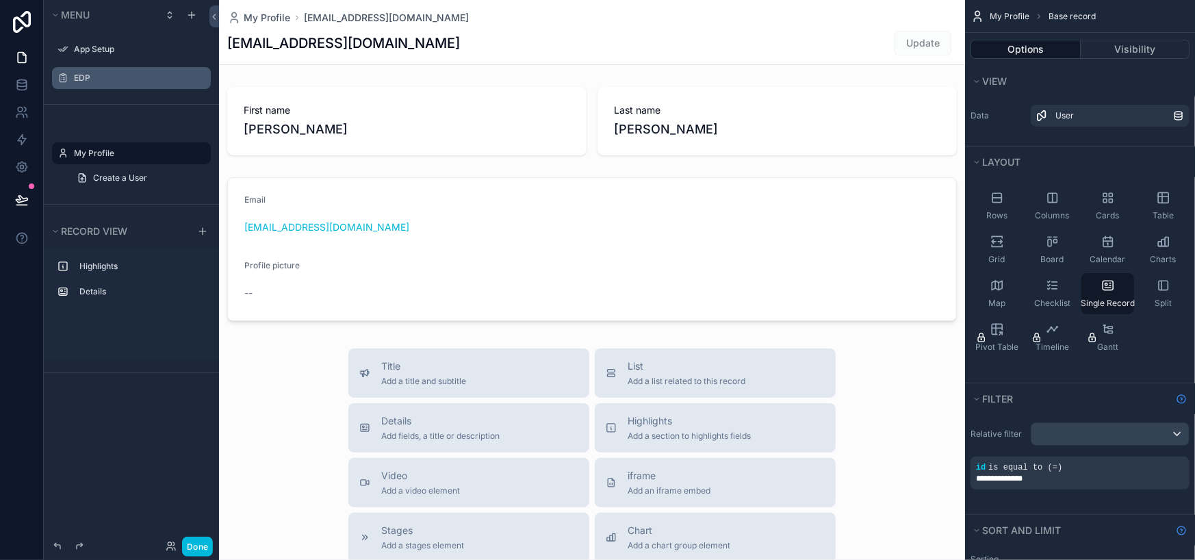
click at [136, 73] on div "EDP" at bounding box center [141, 78] width 134 height 11
click at [0, 0] on icon "scrollable content" at bounding box center [0, 0] width 0 height 0
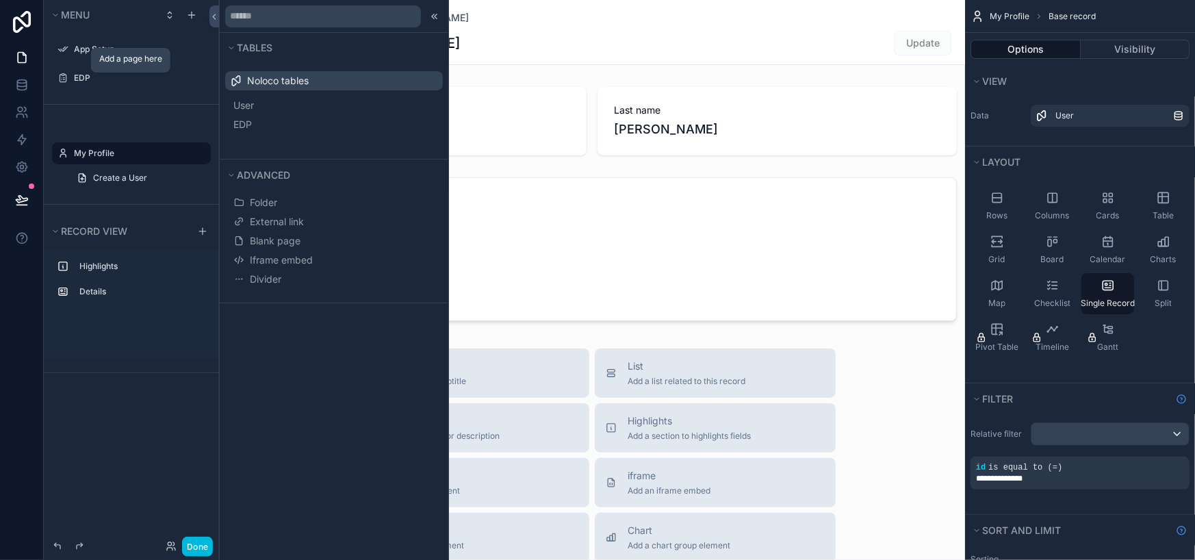
click at [0, 0] on icon "scrollable content" at bounding box center [0, 0] width 0 height 0
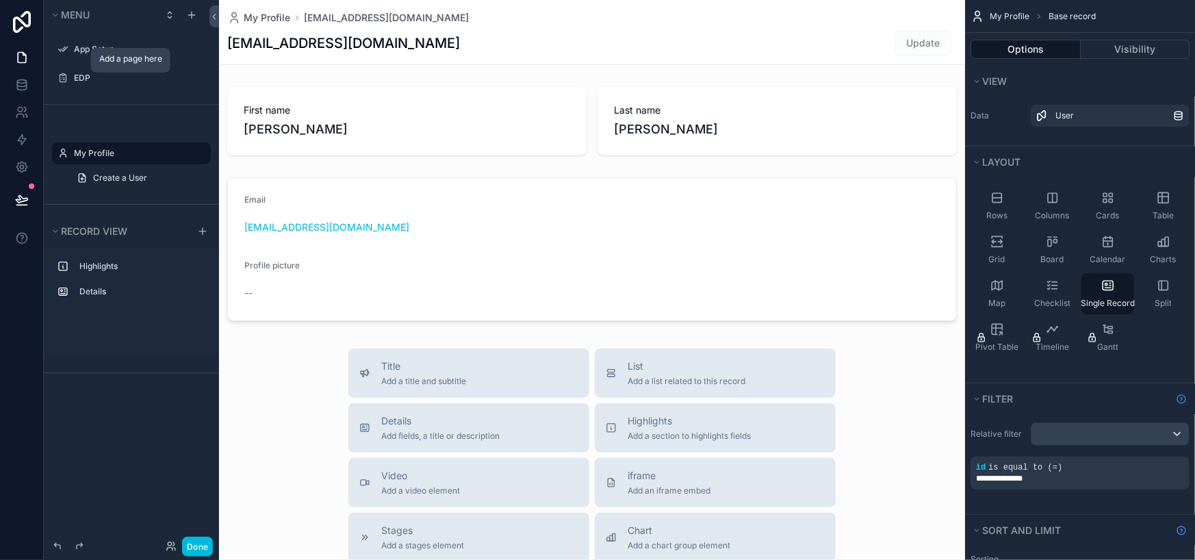
click at [0, 0] on icon "scrollable content" at bounding box center [0, 0] width 0 height 0
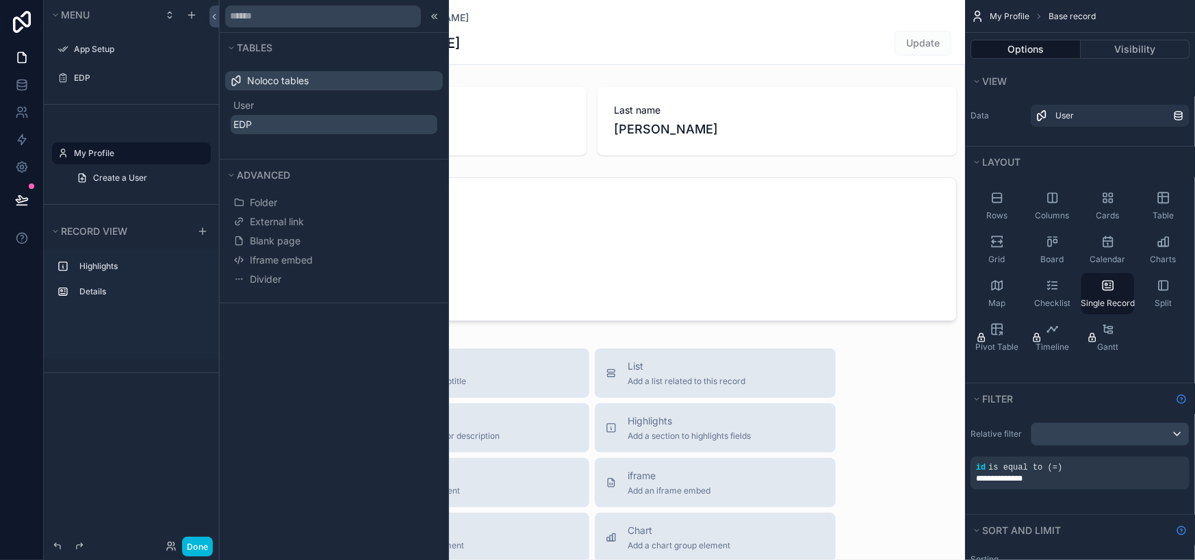
click at [385, 127] on button "EDP" at bounding box center [334, 124] width 207 height 19
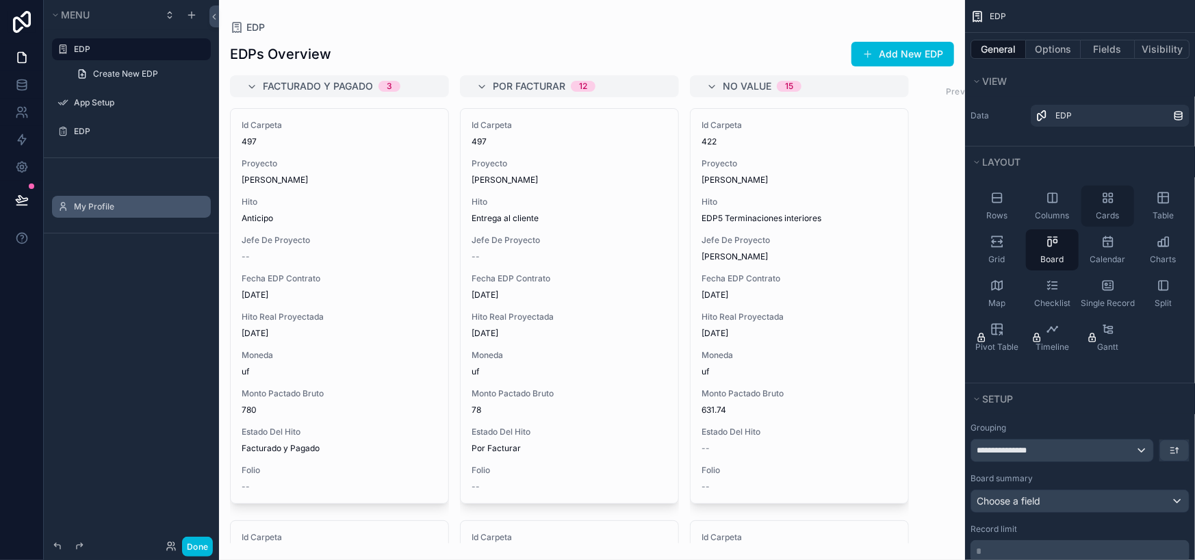
click at [1100, 205] on div "Cards" at bounding box center [1107, 205] width 53 height 41
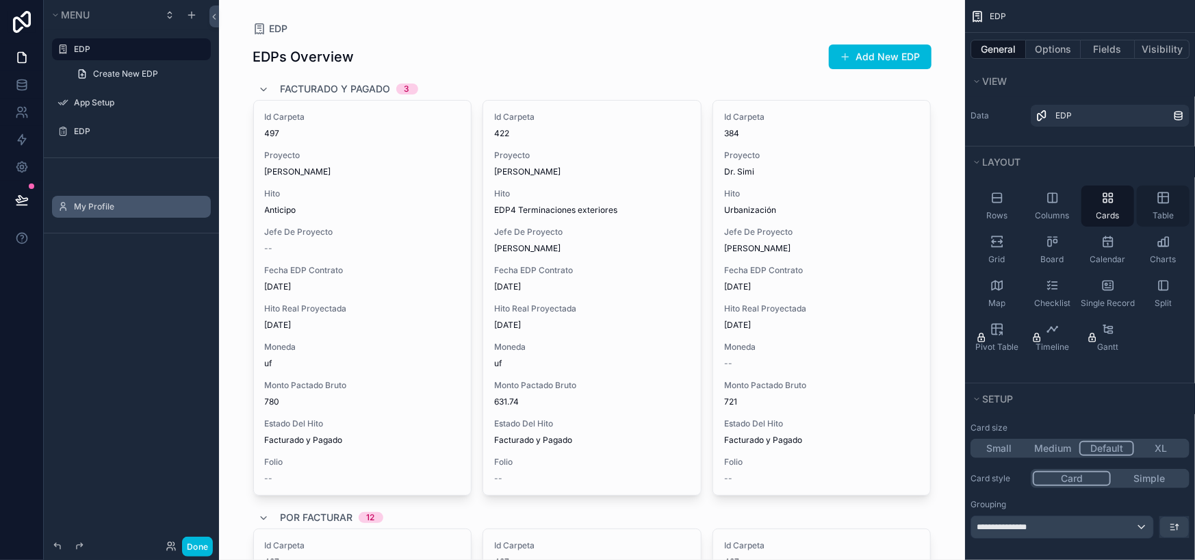
click at [1159, 211] on span "Table" at bounding box center [1163, 215] width 21 height 11
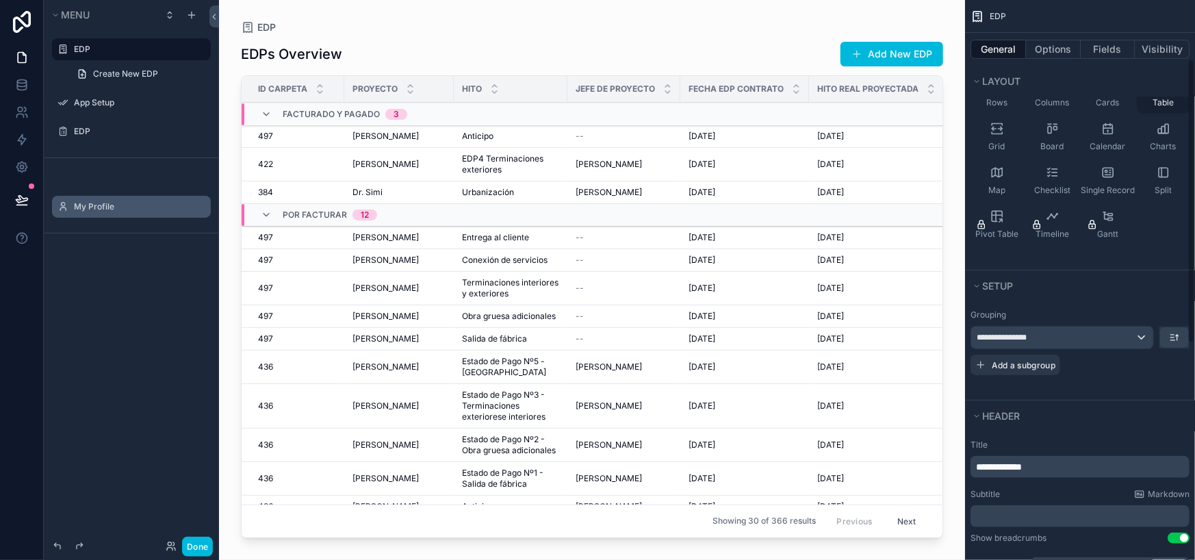
scroll to position [116, 0]
click at [746, 225] on div "scrollable content" at bounding box center [592, 271] width 746 height 543
click at [715, 259] on span "[DATE]" at bounding box center [702, 260] width 27 height 11
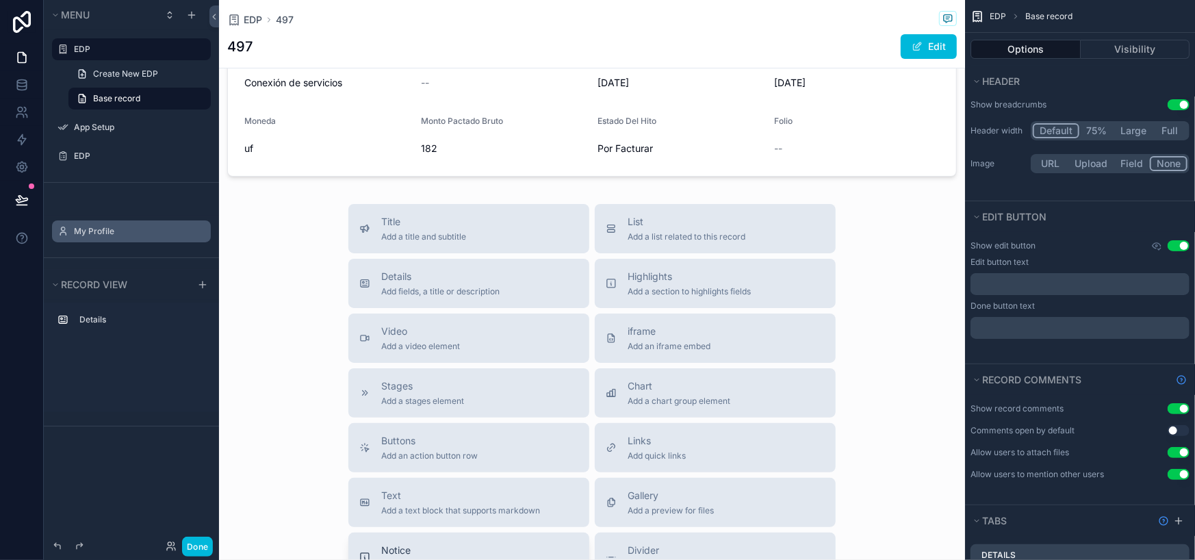
scroll to position [125, 0]
click at [647, 214] on span "List" at bounding box center [687, 221] width 118 height 14
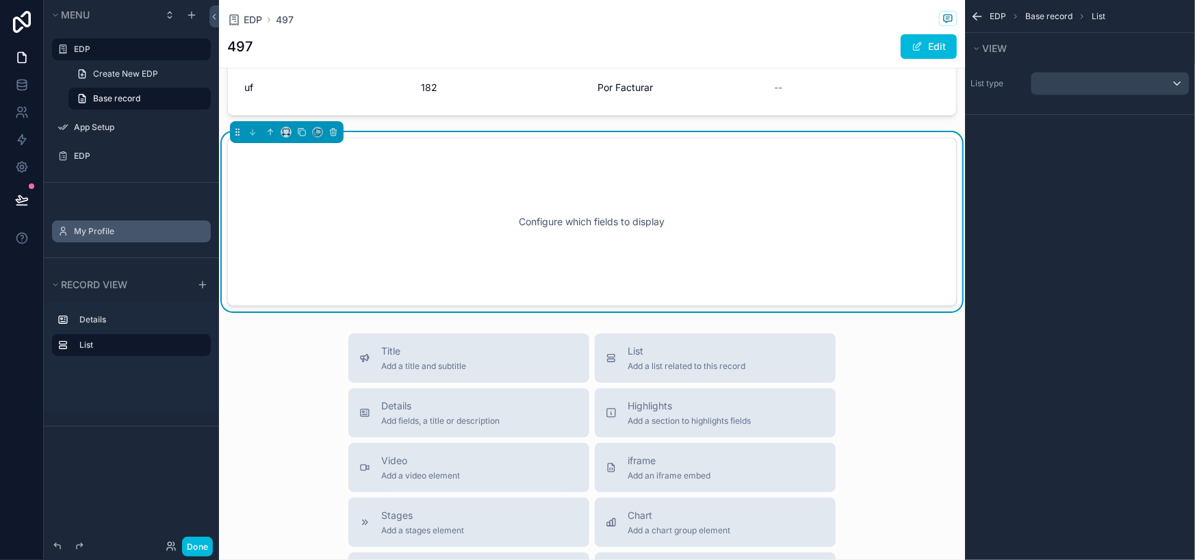
scroll to position [0, 0]
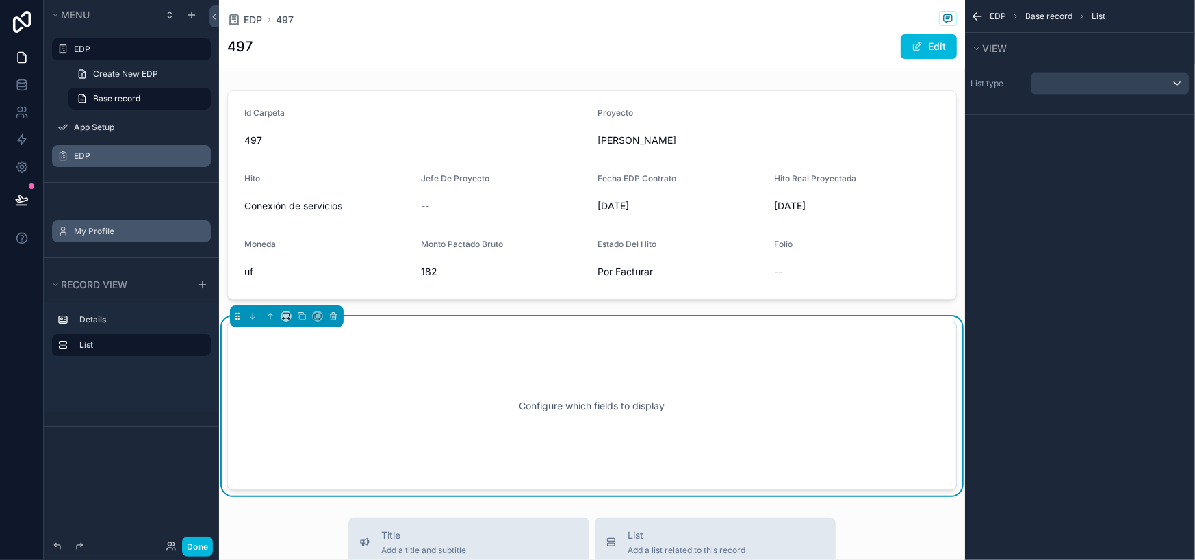
click at [99, 162] on div "EDP" at bounding box center [141, 156] width 134 height 11
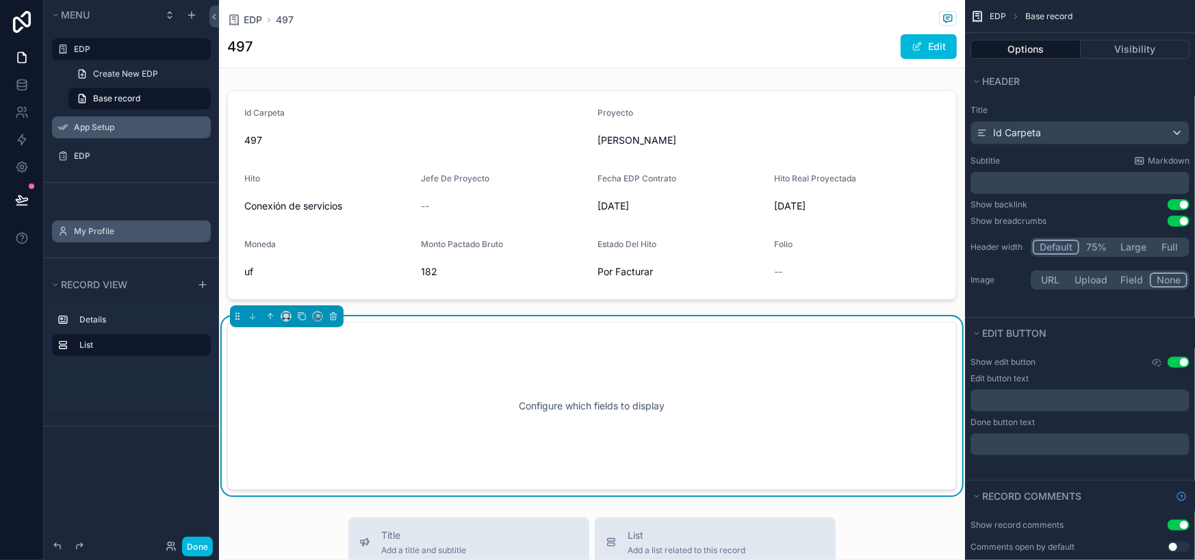
click at [107, 122] on label "App Setup" at bounding box center [138, 127] width 129 height 11
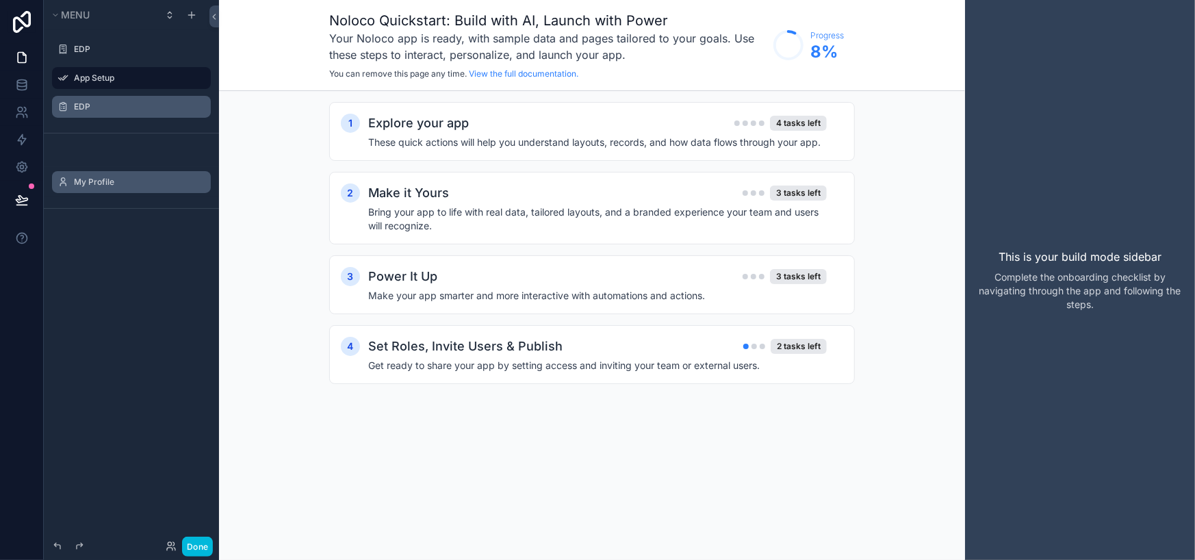
click at [87, 104] on label "EDP" at bounding box center [138, 106] width 129 height 11
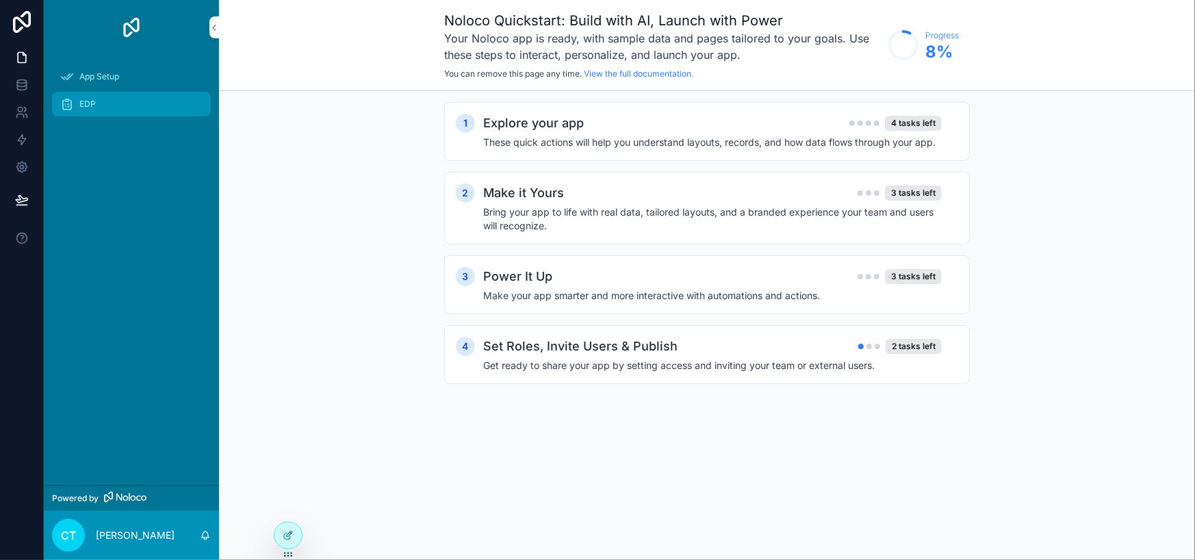
click at [137, 99] on div "EDP" at bounding box center [131, 104] width 142 height 22
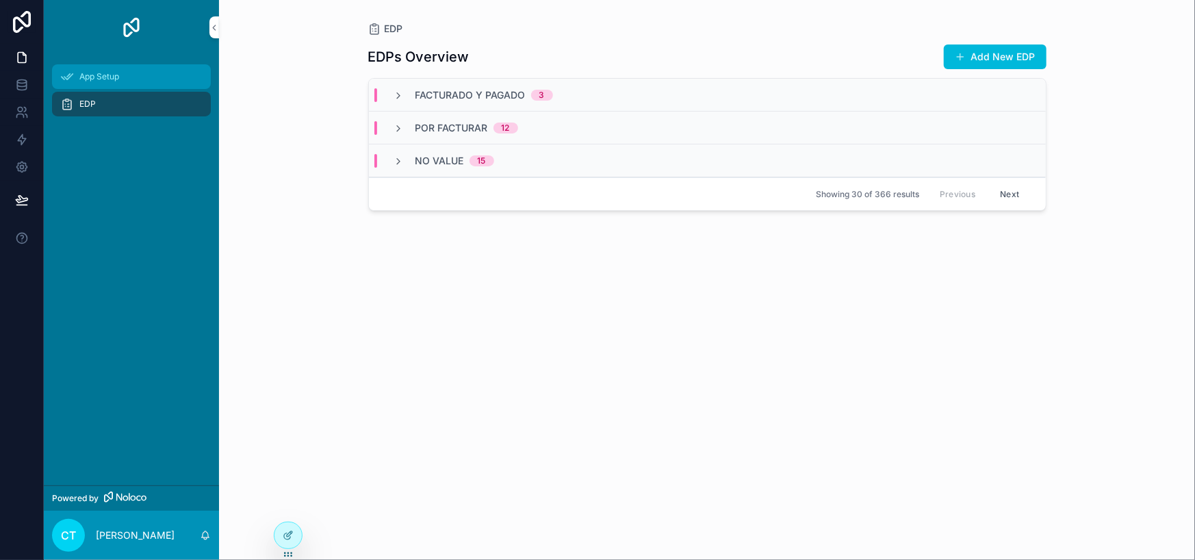
click at [155, 86] on div "App Setup" at bounding box center [131, 77] width 142 height 22
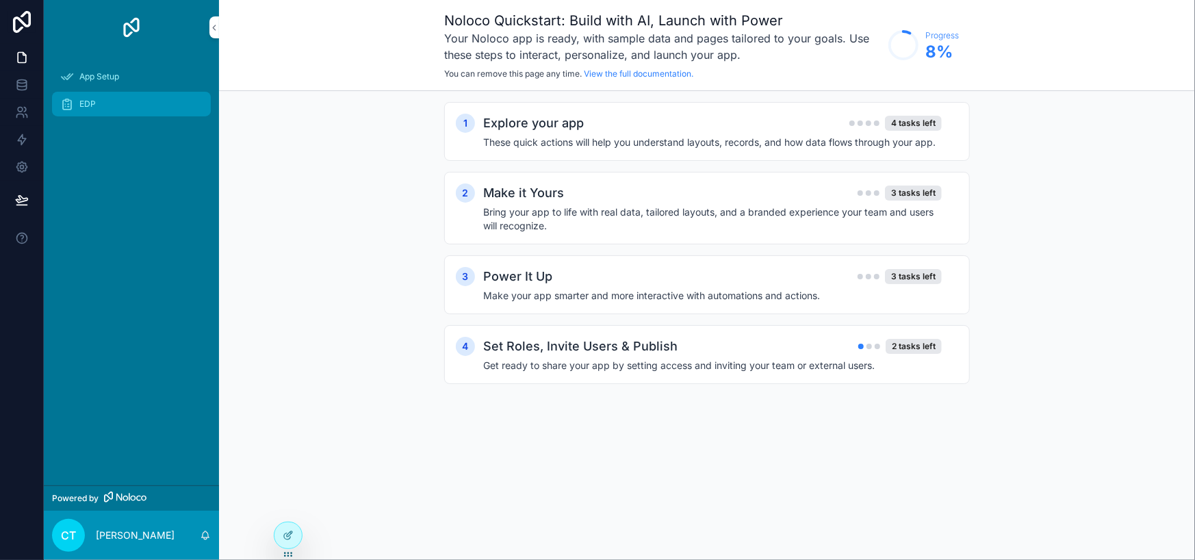
click at [119, 109] on div "EDP" at bounding box center [131, 104] width 142 height 22
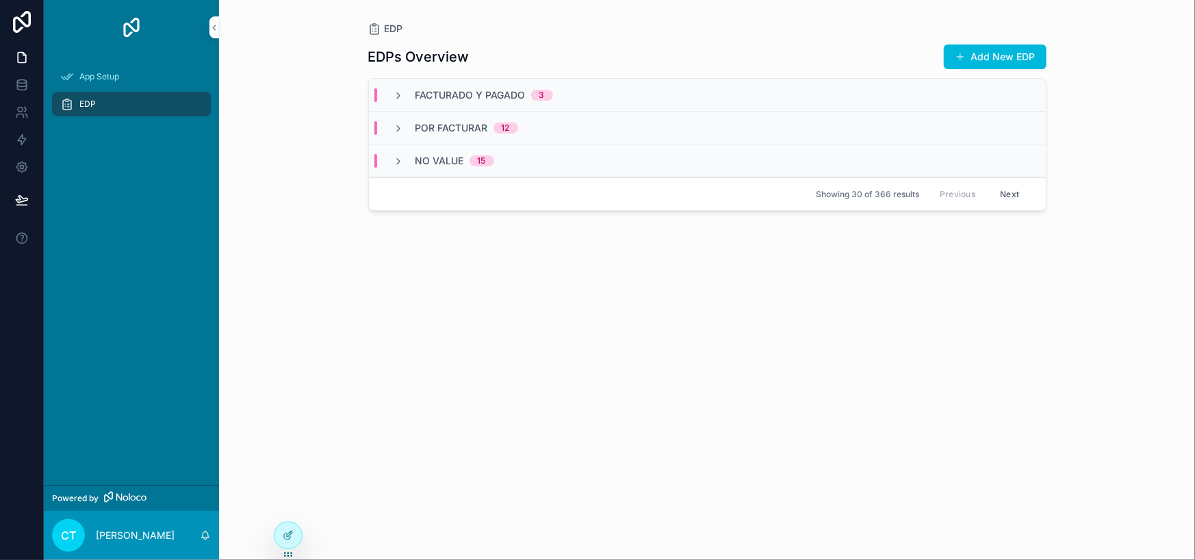
click at [389, 157] on div "No value 15" at bounding box center [443, 161] width 133 height 14
